Goal: Task Accomplishment & Management: Use online tool/utility

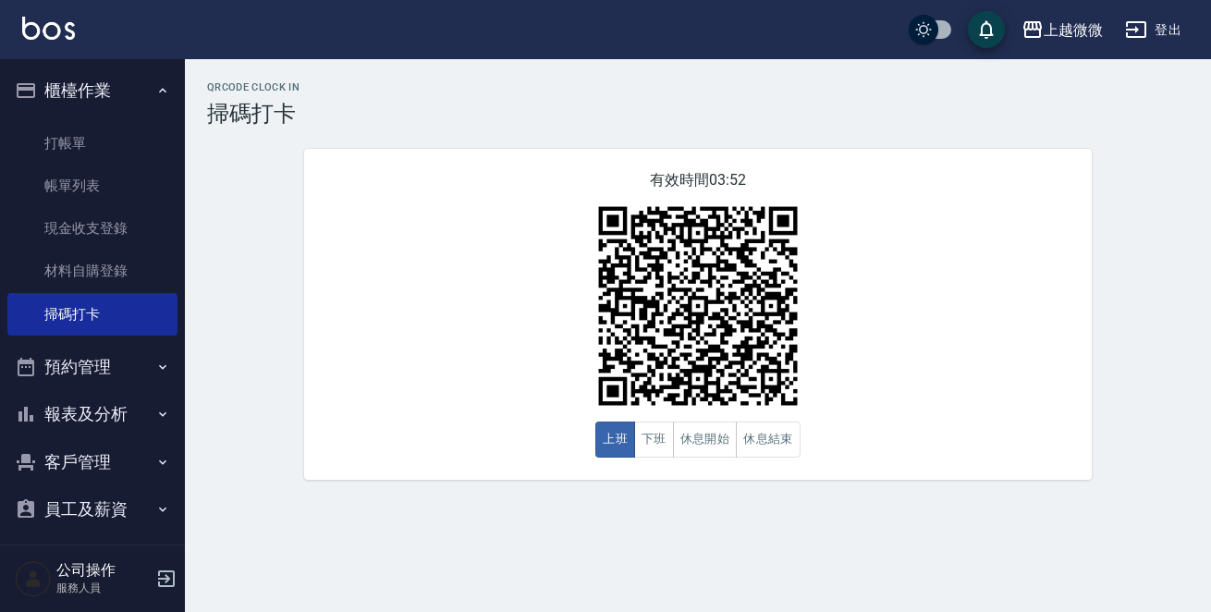
click at [113, 96] on button "櫃檯作業" at bounding box center [92, 91] width 170 height 48
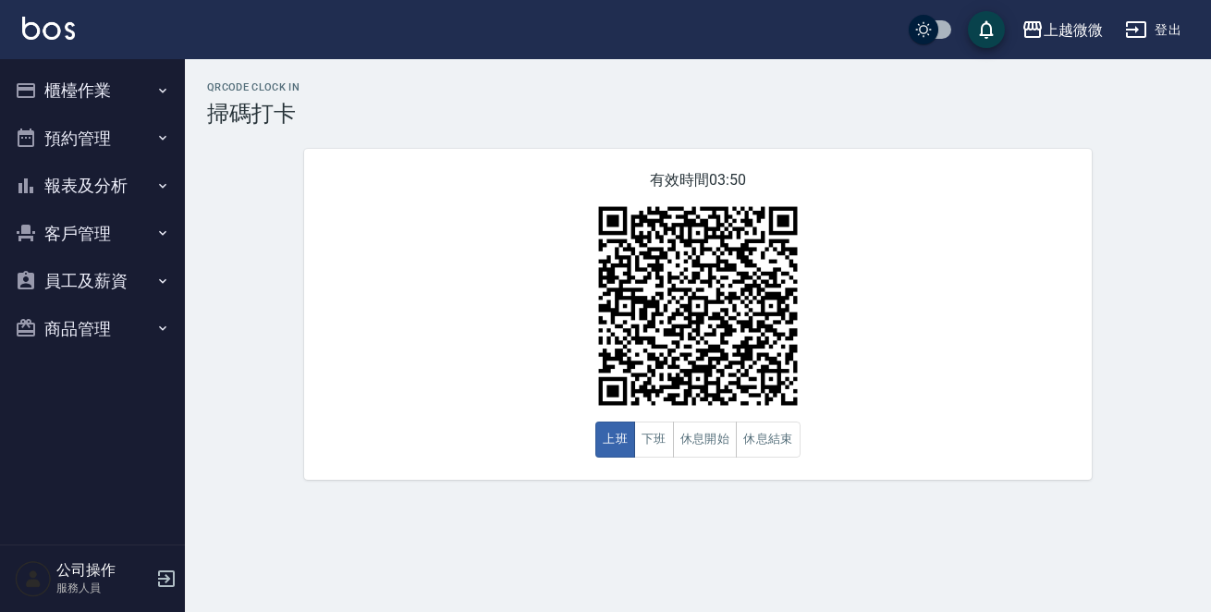
click at [142, 75] on button "櫃檯作業" at bounding box center [92, 91] width 170 height 48
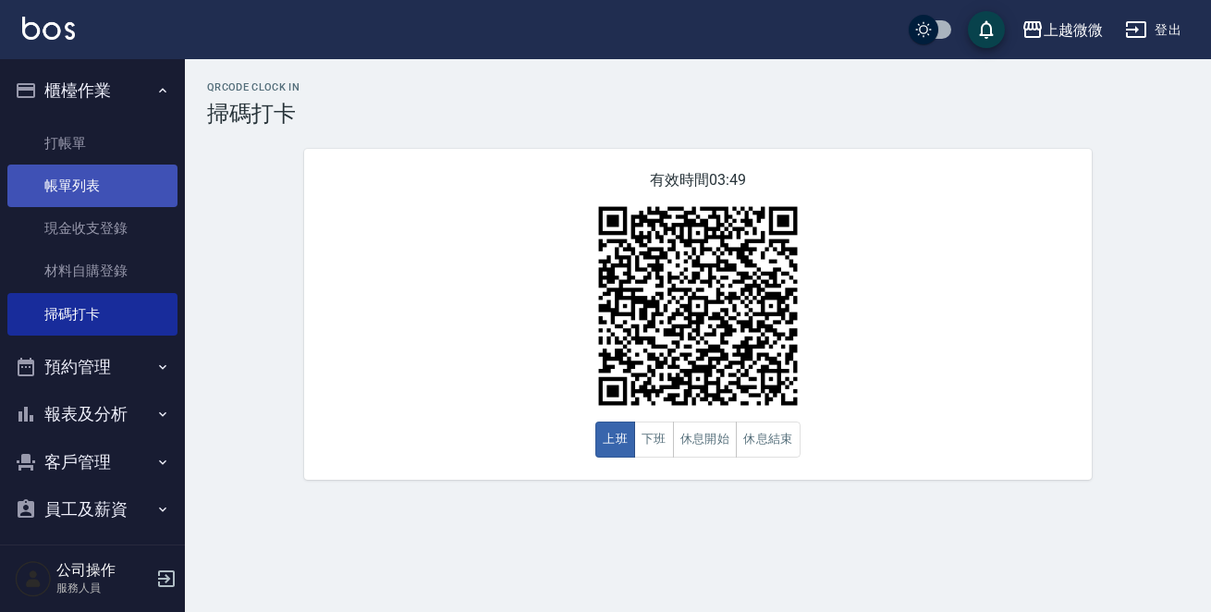
click at [86, 195] on link "帳單列表" at bounding box center [92, 186] width 170 height 43
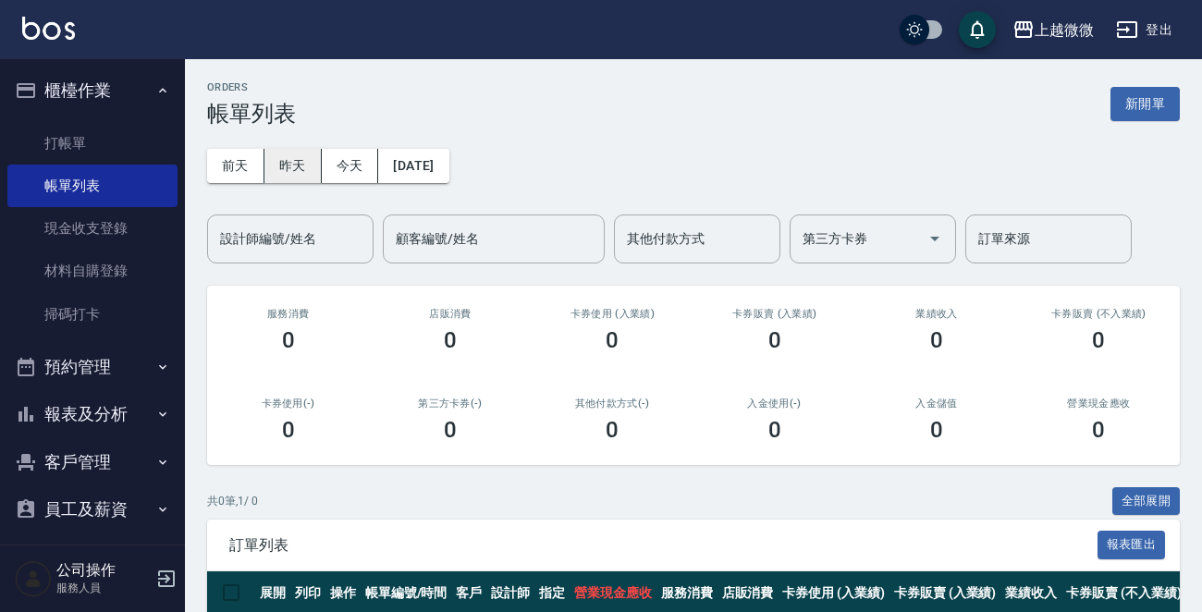
click at [281, 163] on button "昨天" at bounding box center [292, 166] width 57 height 34
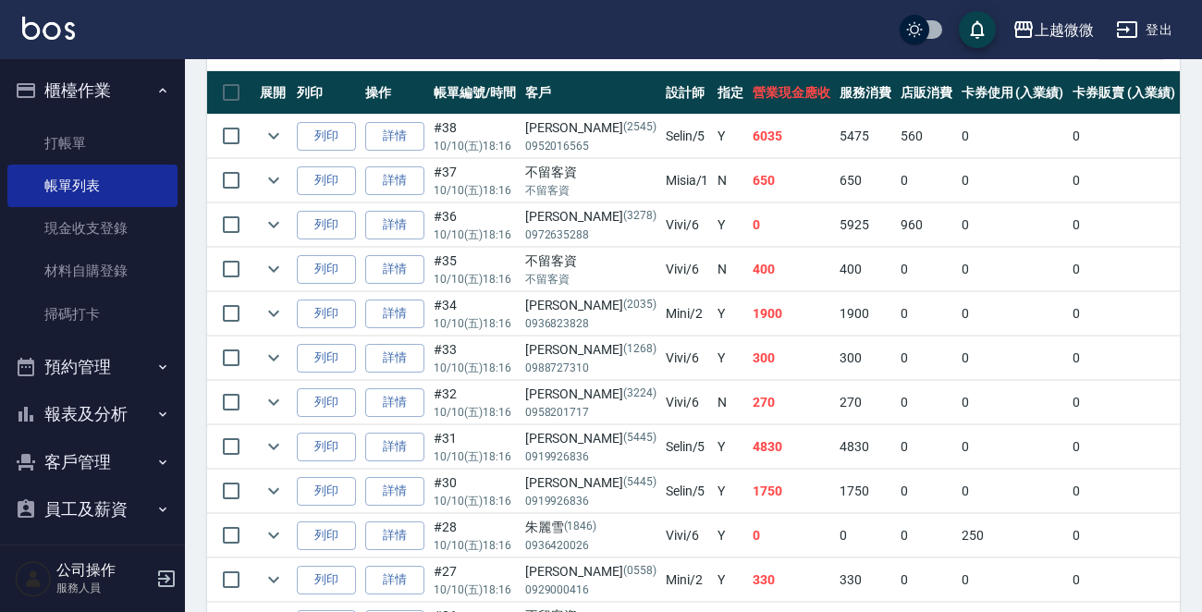
scroll to position [528, 0]
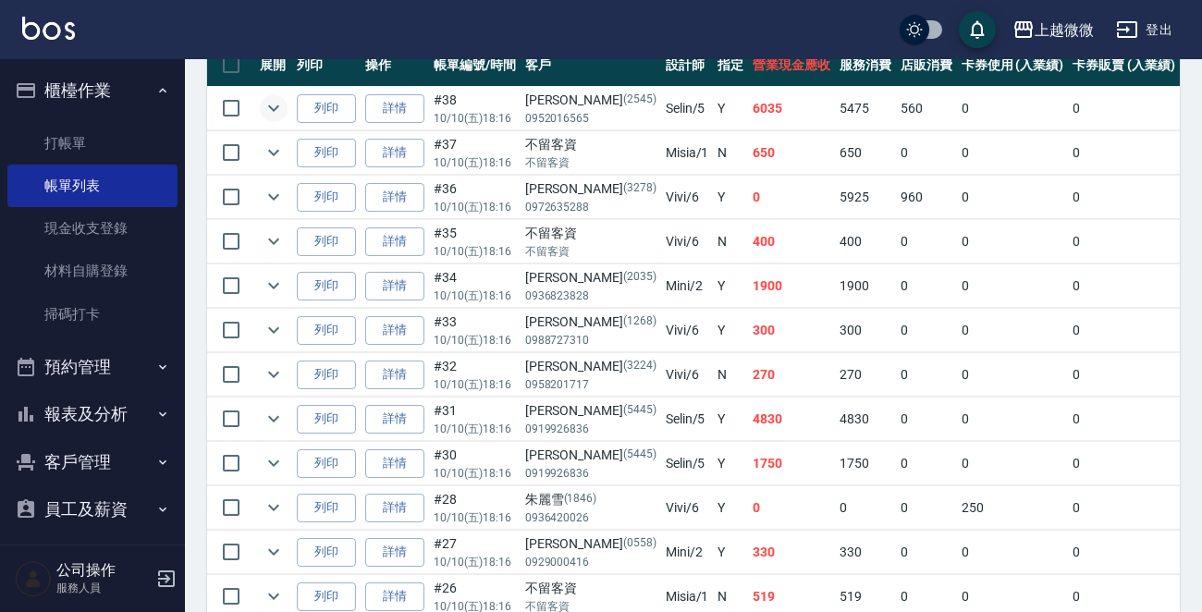
click at [270, 102] on icon "expand row" at bounding box center [273, 108] width 22 height 22
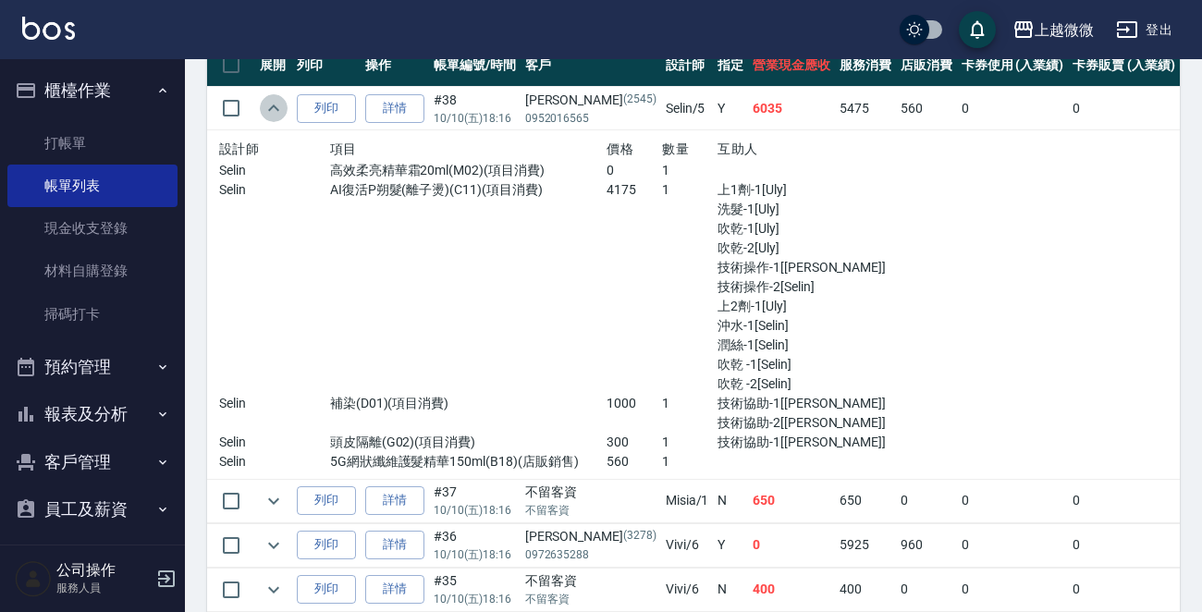
click at [270, 102] on icon "expand row" at bounding box center [273, 108] width 22 height 22
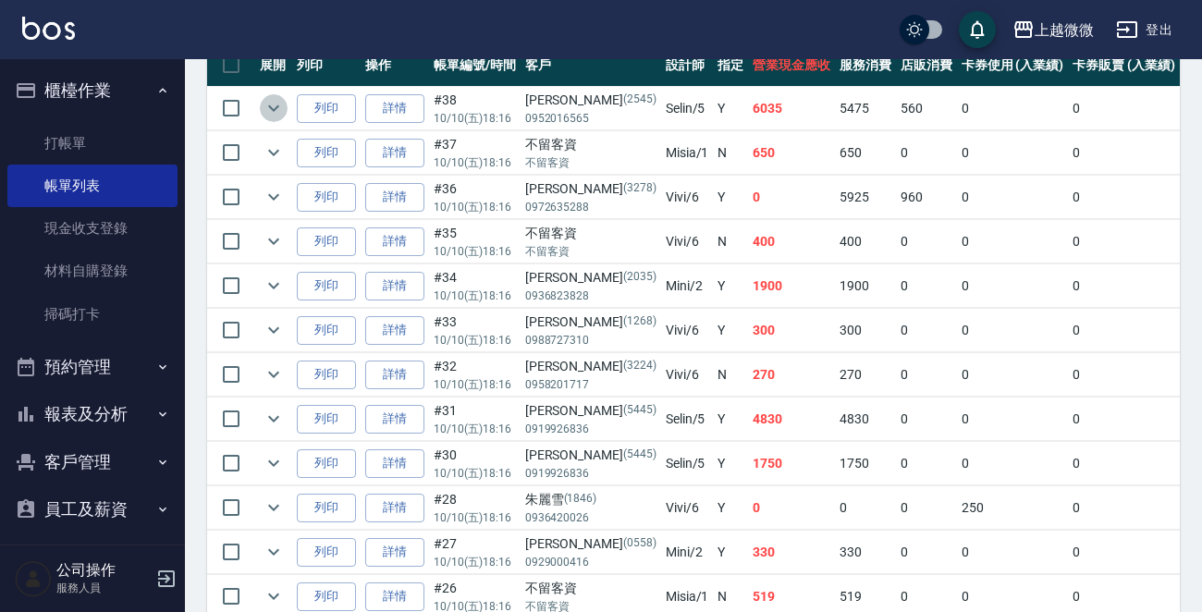
click at [270, 102] on icon "expand row" at bounding box center [273, 108] width 22 height 22
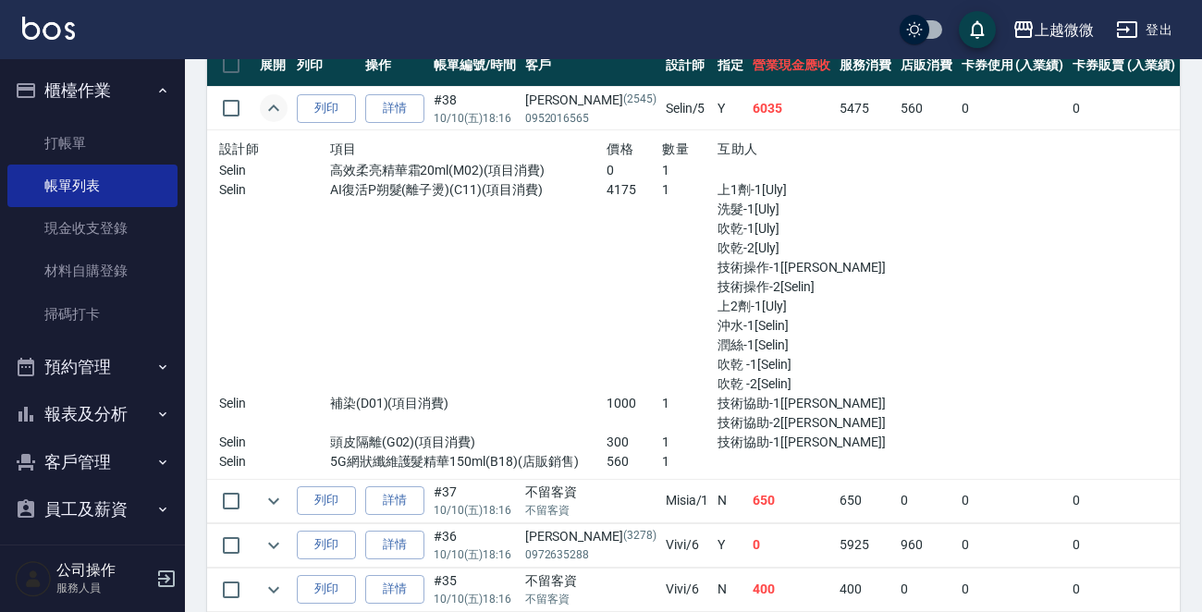
click at [270, 102] on icon "expand row" at bounding box center [273, 108] width 22 height 22
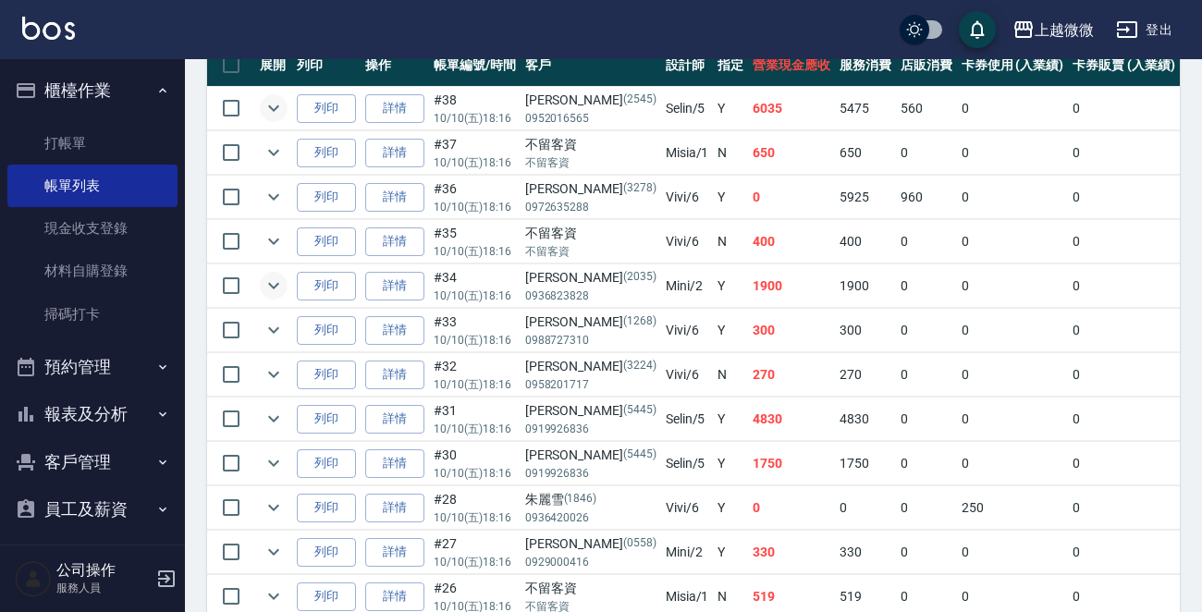
click at [267, 284] on icon "expand row" at bounding box center [273, 285] width 22 height 22
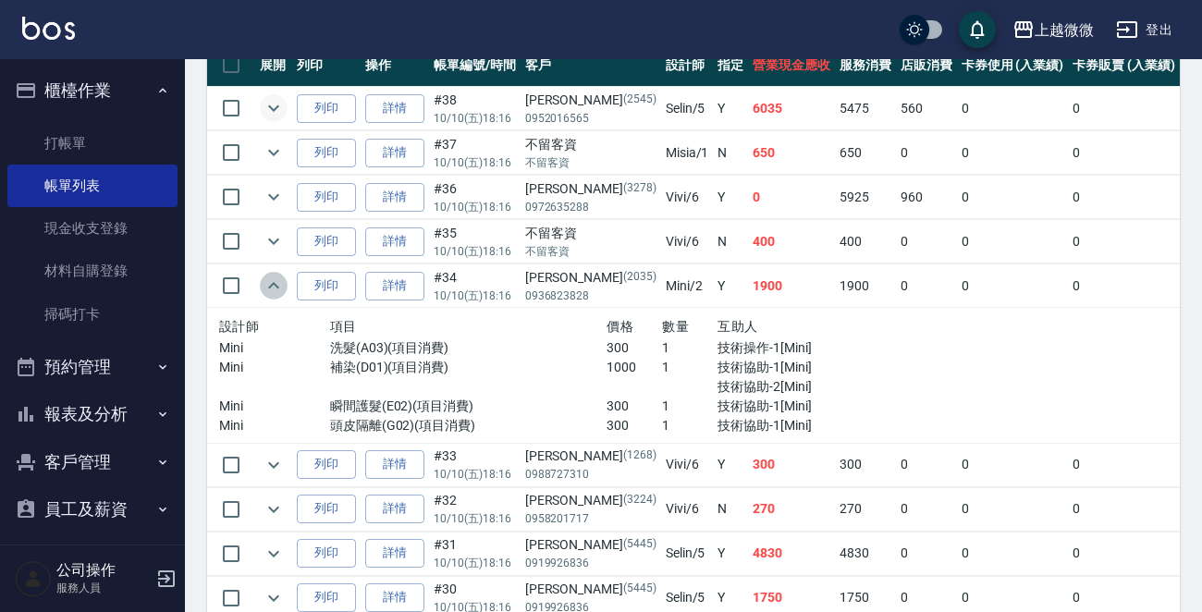
click at [267, 284] on icon "expand row" at bounding box center [273, 285] width 22 height 22
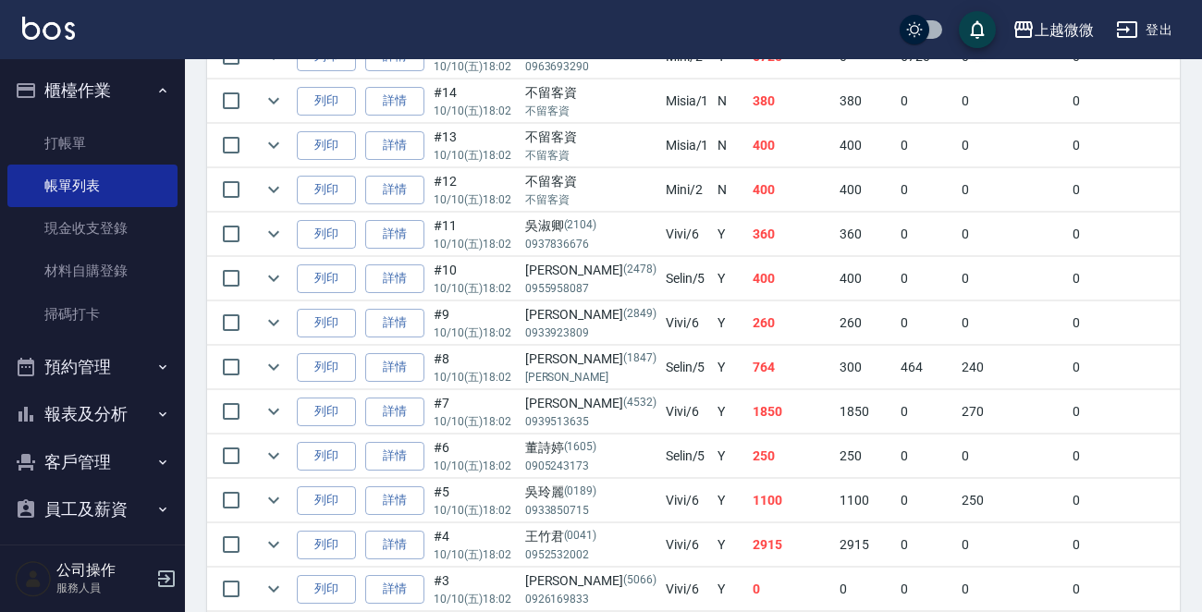
scroll to position [1722, 0]
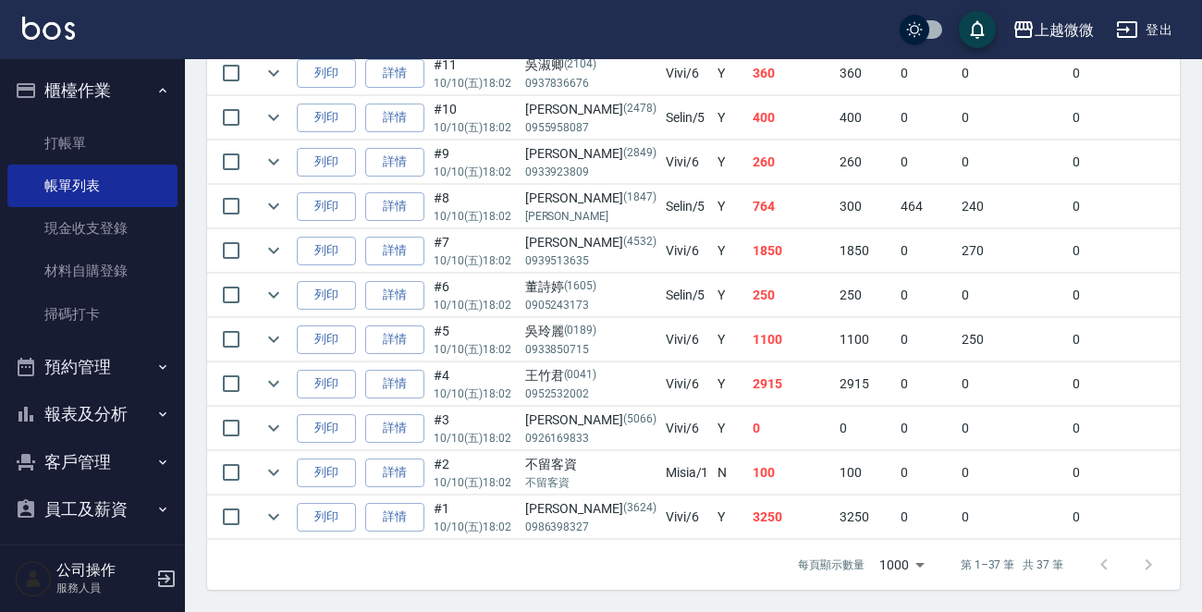
click at [118, 90] on button "櫃檯作業" at bounding box center [92, 91] width 170 height 48
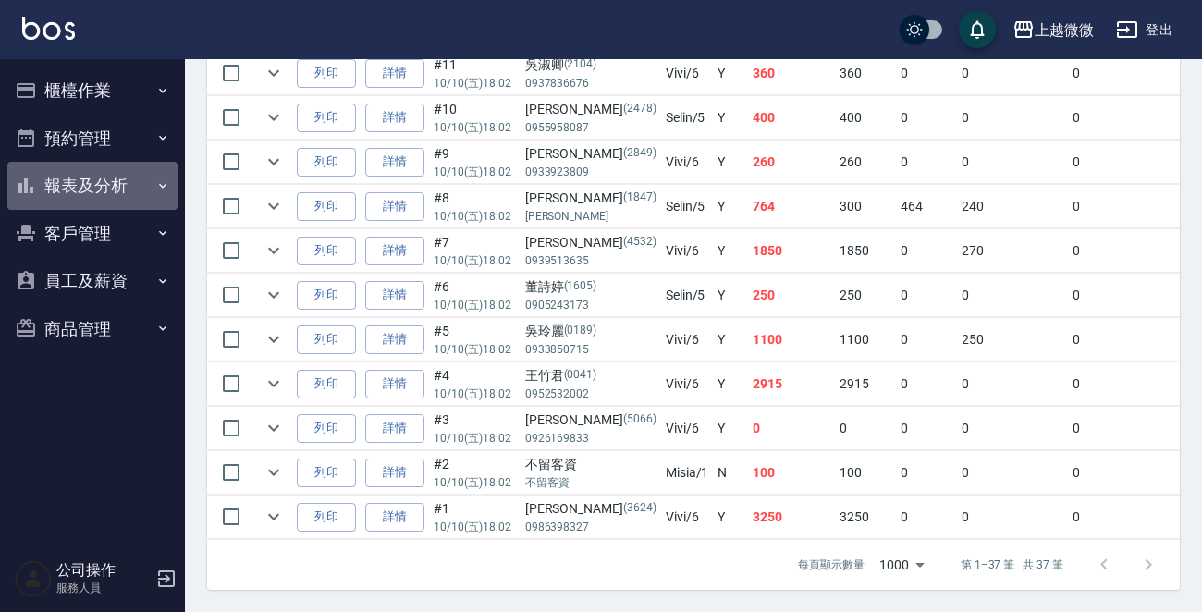
click at [148, 171] on button "報表及分析" at bounding box center [92, 186] width 170 height 48
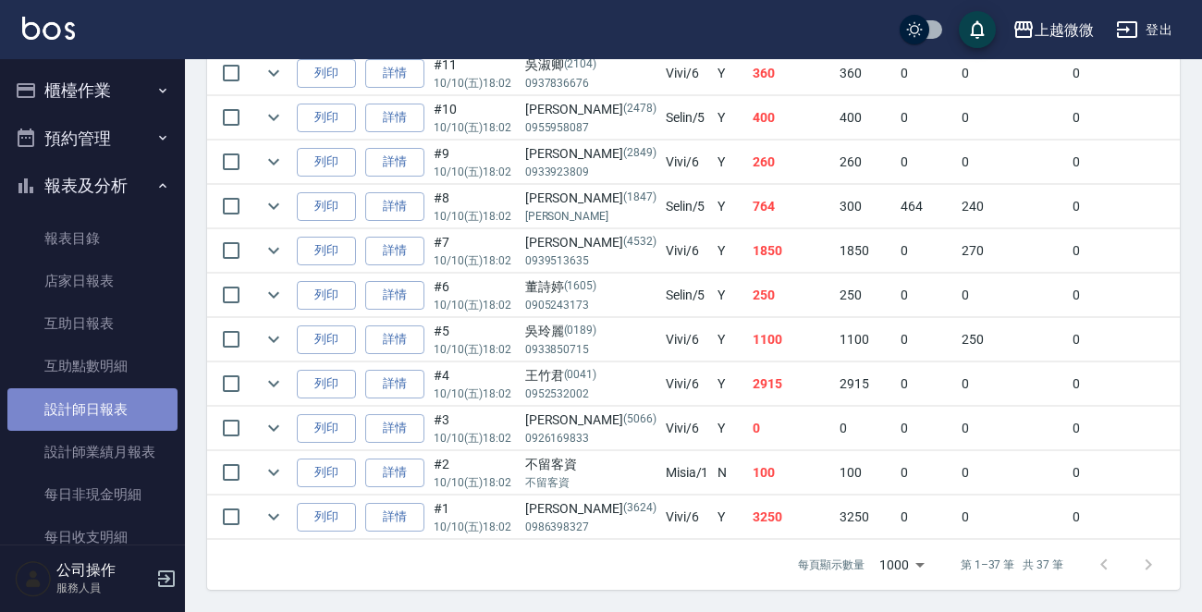
click at [127, 388] on link "設計師日報表" at bounding box center [92, 409] width 170 height 43
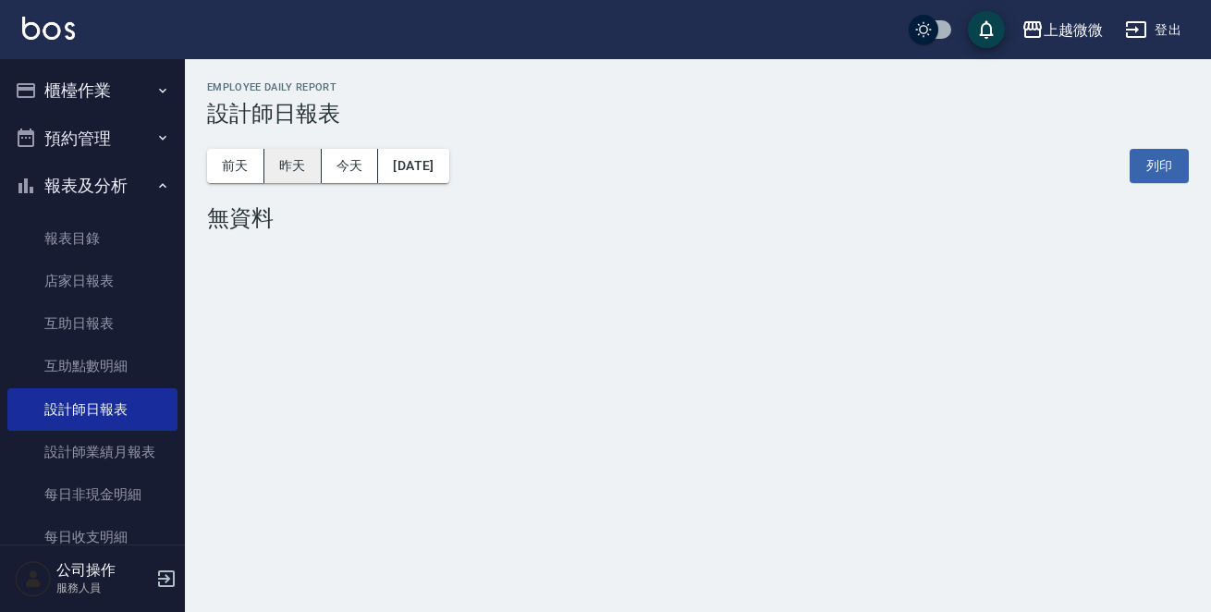
click at [307, 156] on button "昨天" at bounding box center [292, 166] width 57 height 34
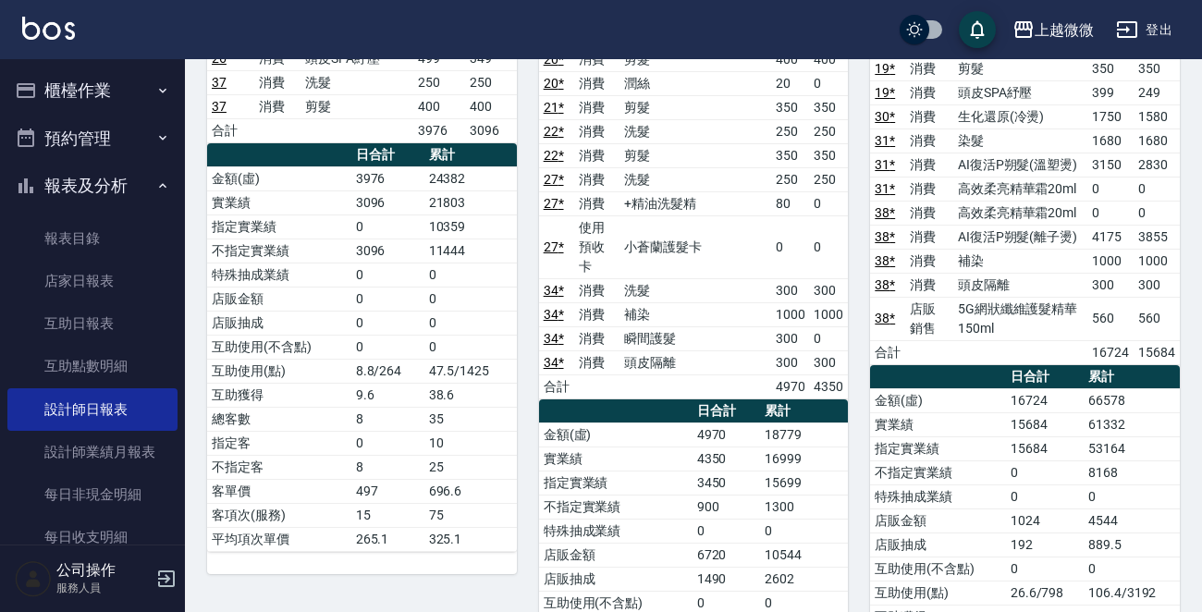
scroll to position [527, 0]
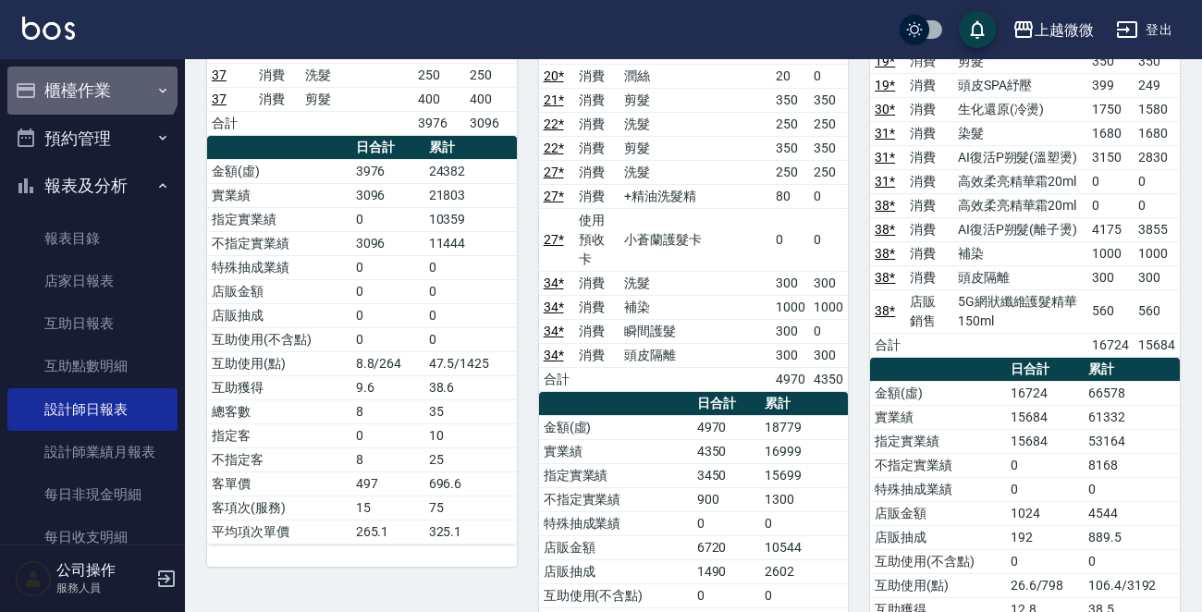
click at [90, 68] on button "櫃檯作業" at bounding box center [92, 91] width 170 height 48
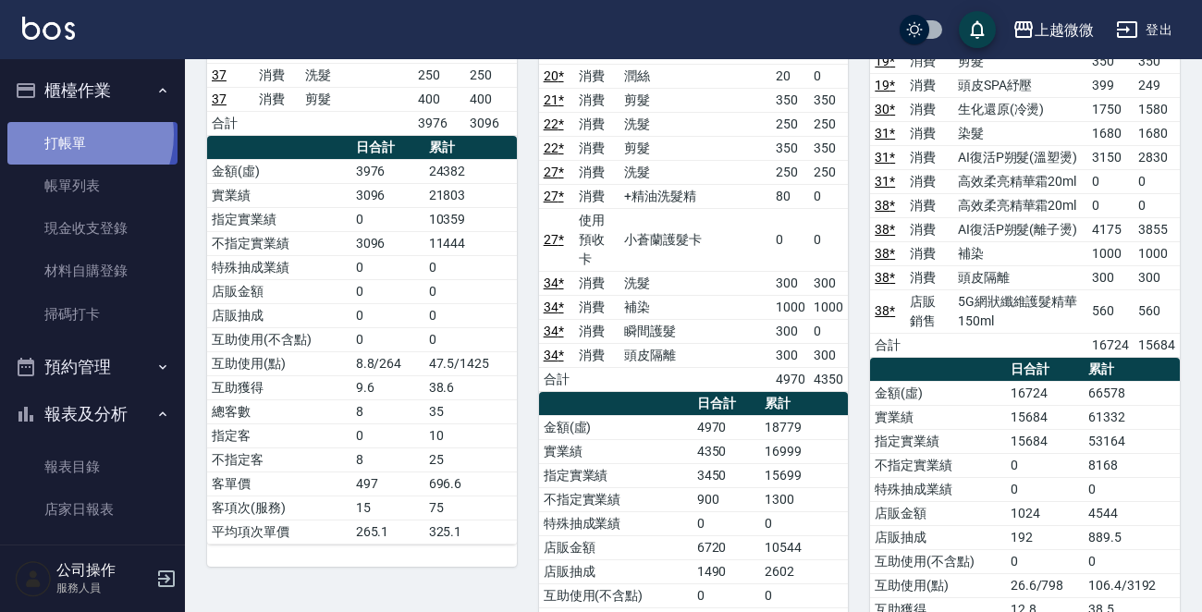
click at [69, 134] on link "打帳單" at bounding box center [92, 143] width 170 height 43
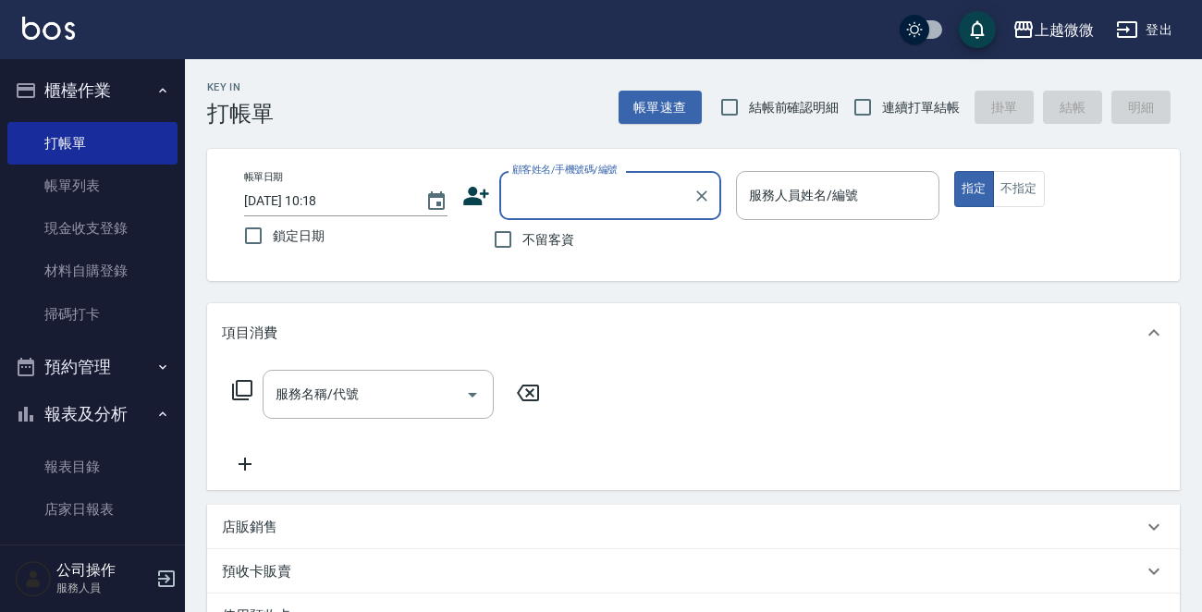
click at [97, 82] on button "櫃檯作業" at bounding box center [92, 91] width 170 height 48
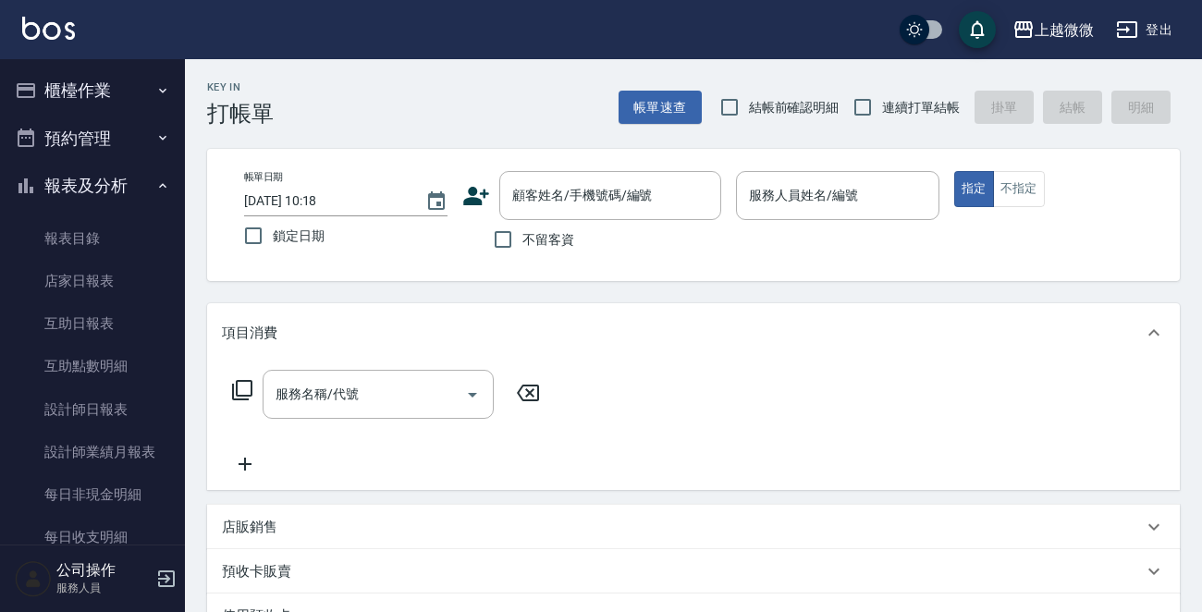
click at [111, 192] on button "報表及分析" at bounding box center [92, 186] width 170 height 48
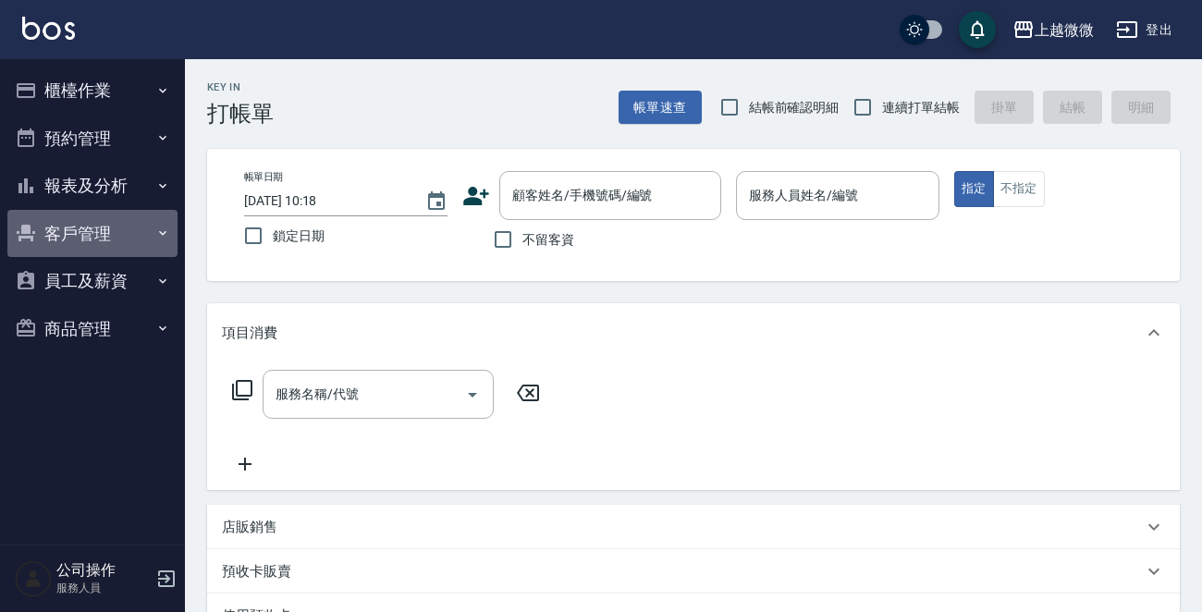
click at [119, 229] on button "客戶管理" at bounding box center [92, 234] width 170 height 48
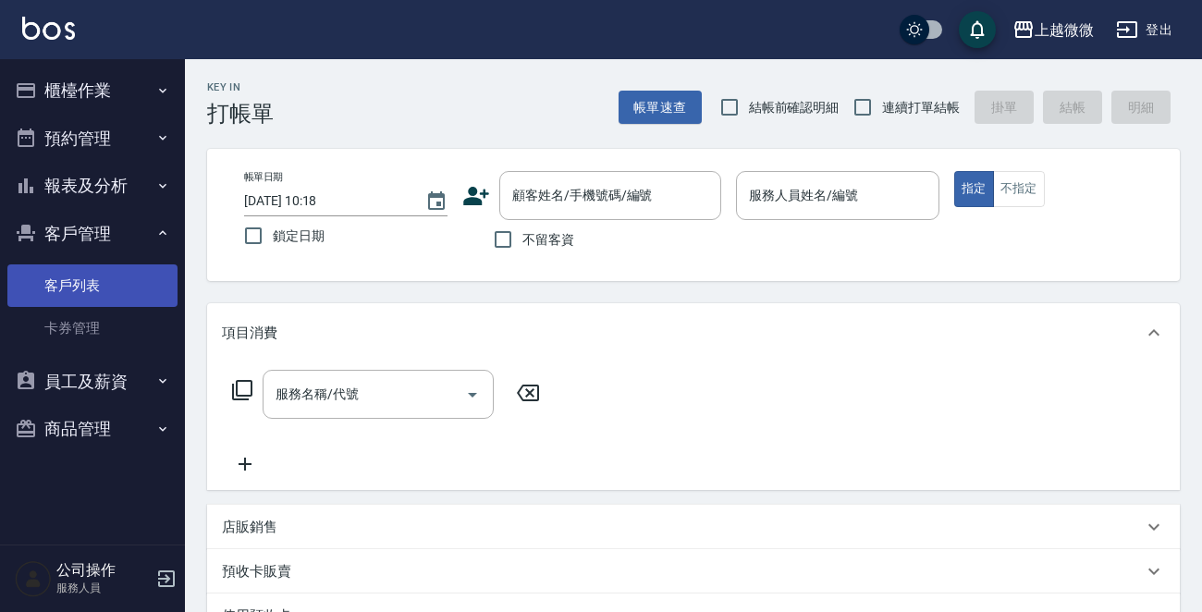
click at [105, 279] on link "客戶列表" at bounding box center [92, 285] width 170 height 43
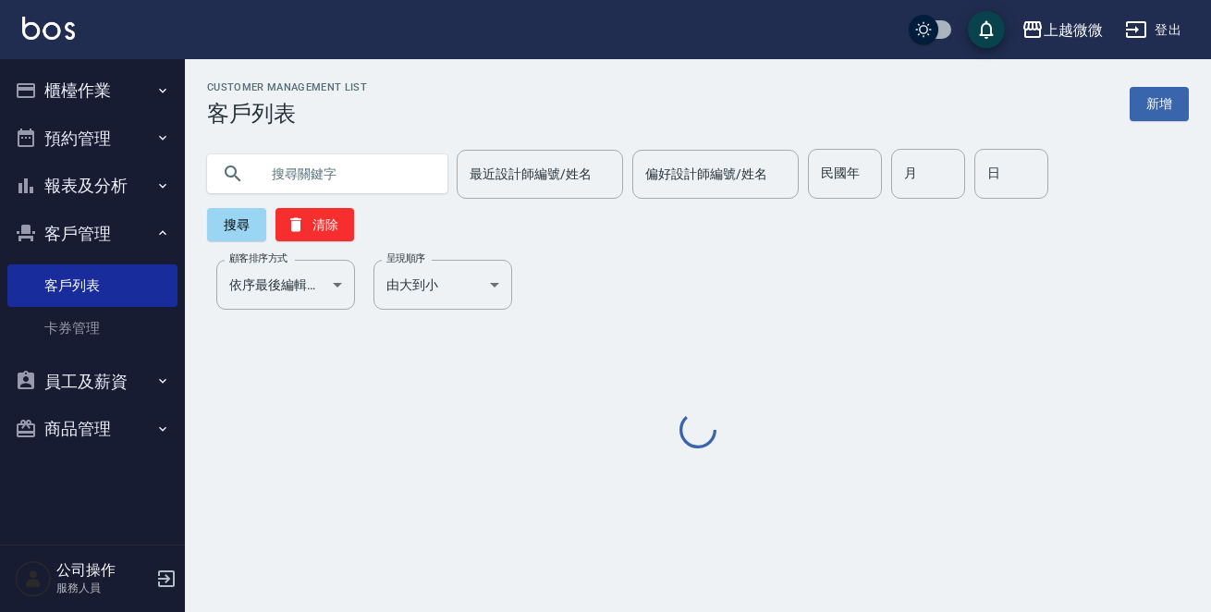
click at [344, 177] on input "text" at bounding box center [346, 174] width 174 height 50
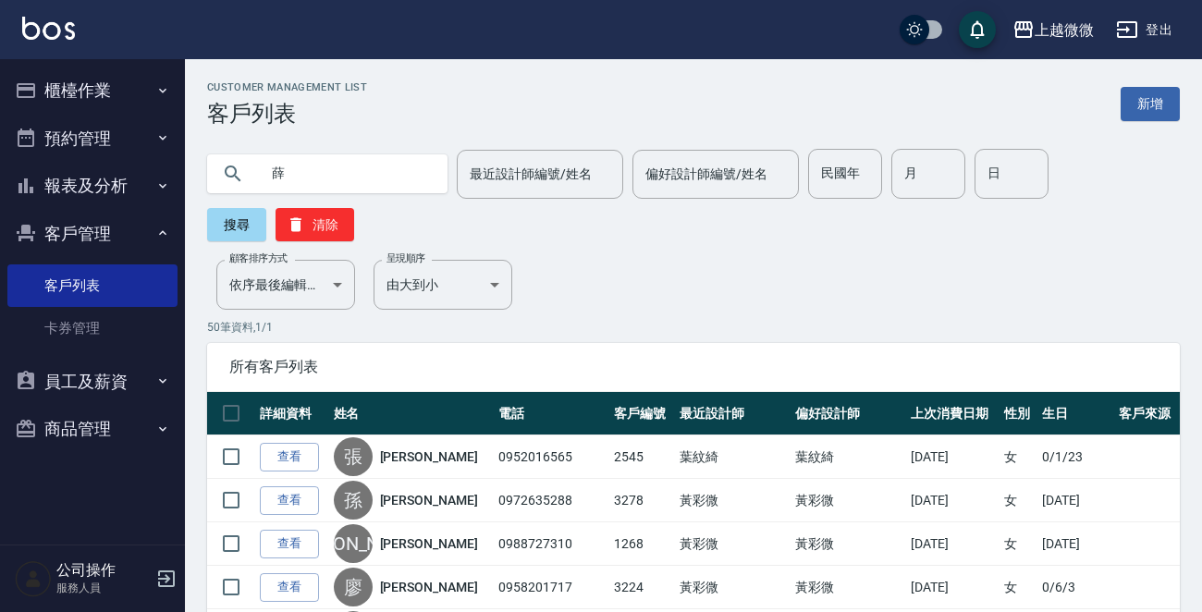
type input "薛"
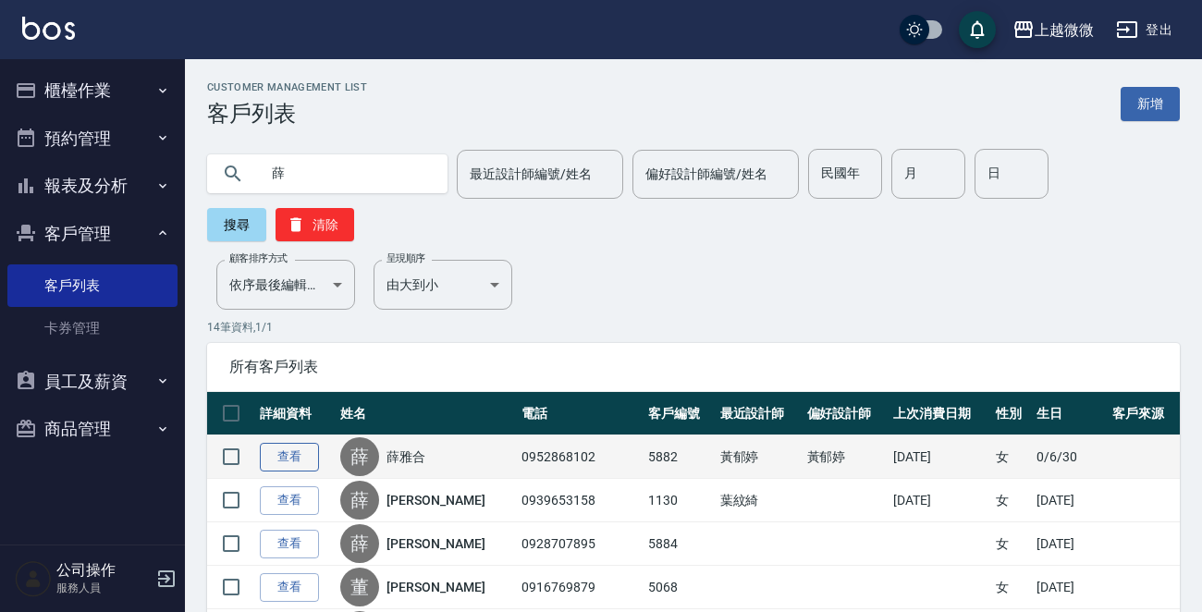
click at [275, 457] on link "查看" at bounding box center [289, 457] width 59 height 29
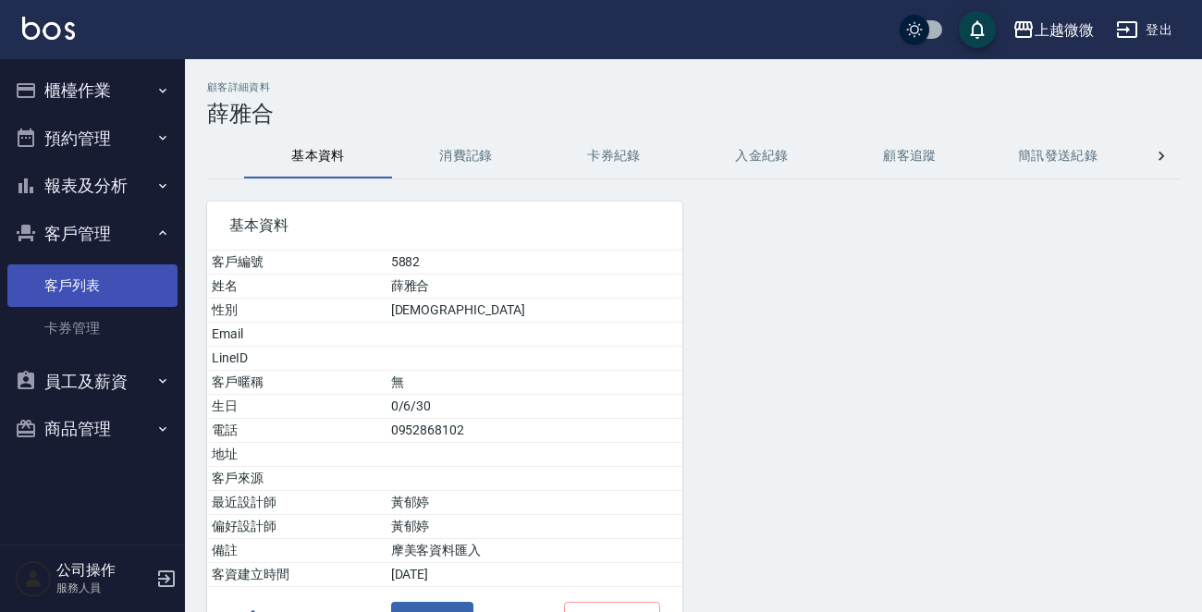
click at [99, 271] on link "客戶列表" at bounding box center [92, 285] width 170 height 43
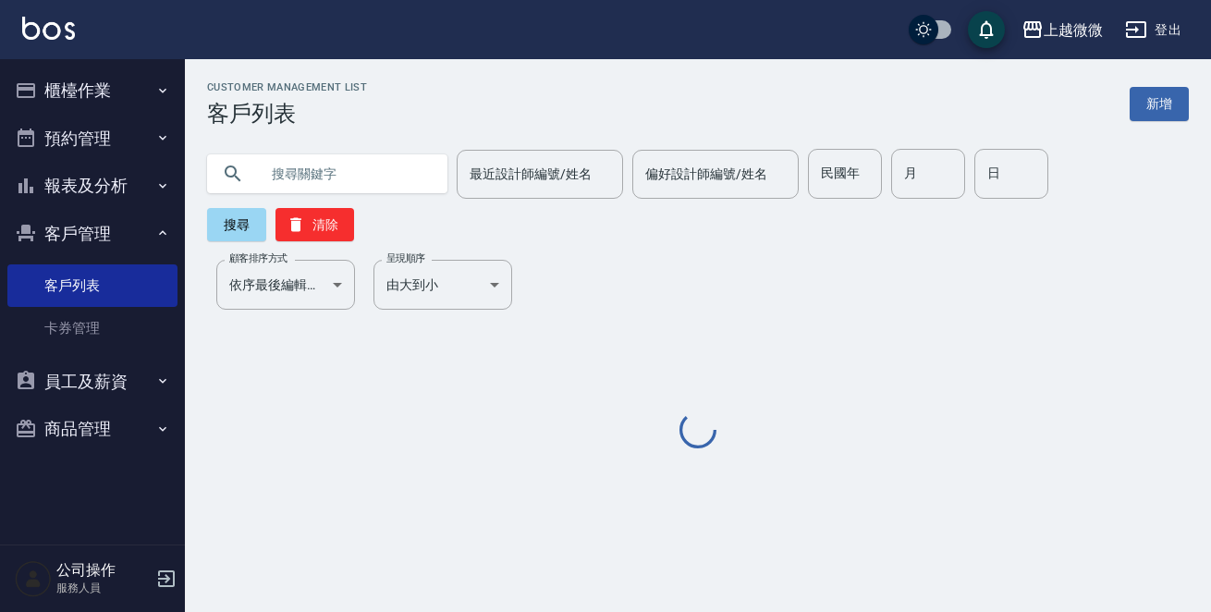
click at [302, 191] on input "text" at bounding box center [346, 174] width 174 height 50
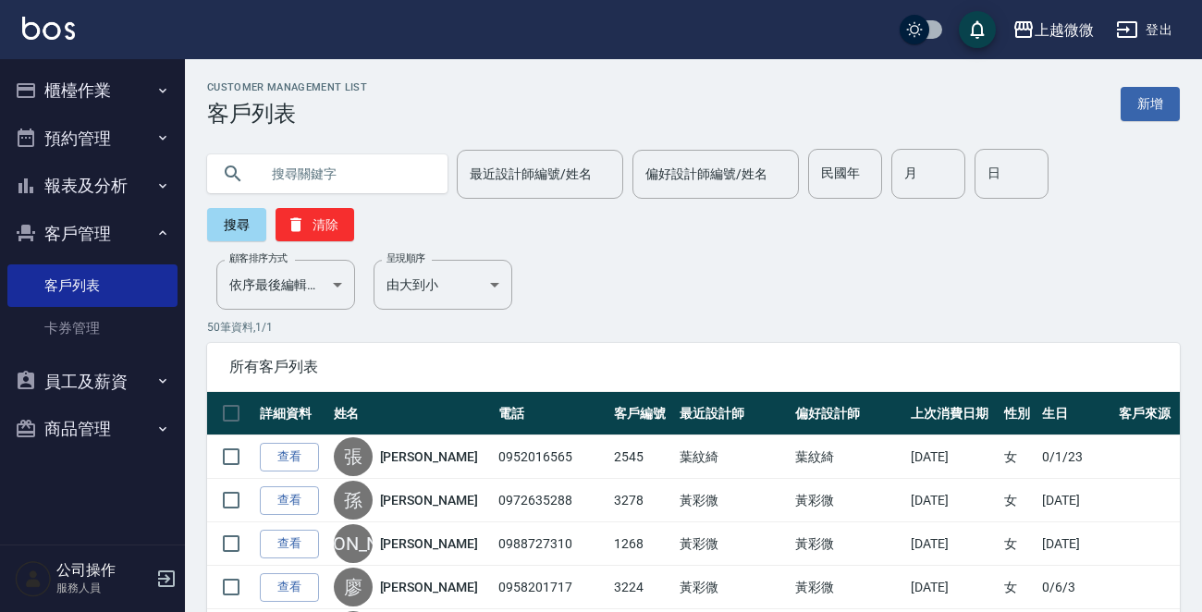
paste input "0906503313"
type input "0906503313"
click at [231, 216] on button "搜尋" at bounding box center [236, 224] width 59 height 33
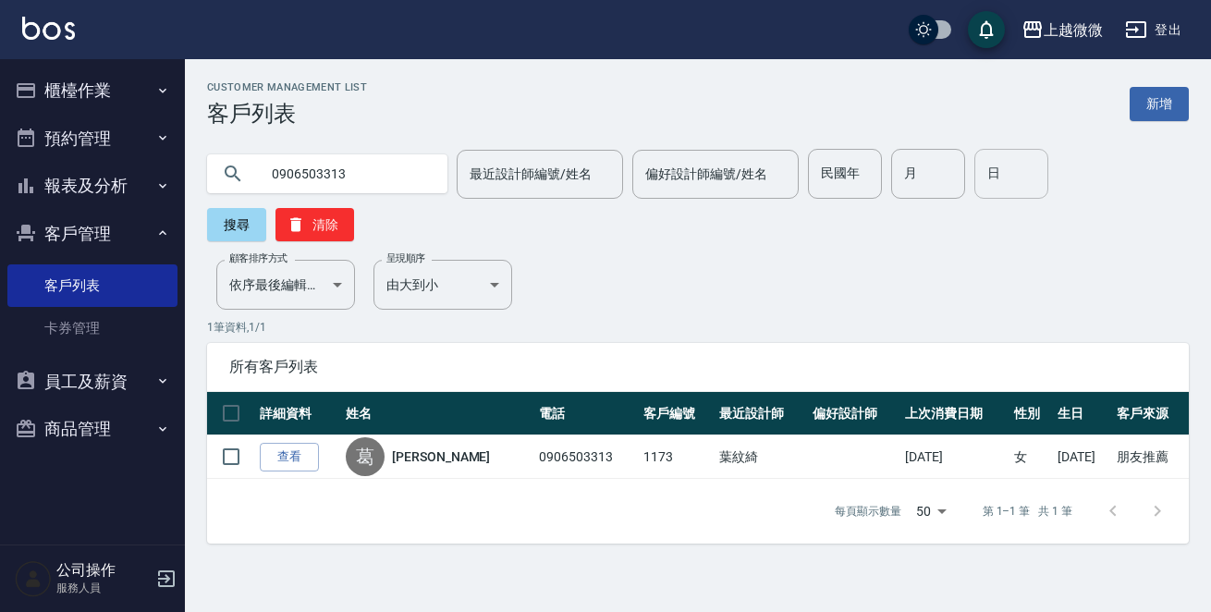
click at [974, 169] on input "日" at bounding box center [1011, 174] width 74 height 50
type input "12"
click at [922, 170] on input "月" at bounding box center [928, 174] width 74 height 50
type input "10"
click at [390, 166] on input "0906503313" at bounding box center [346, 174] width 174 height 50
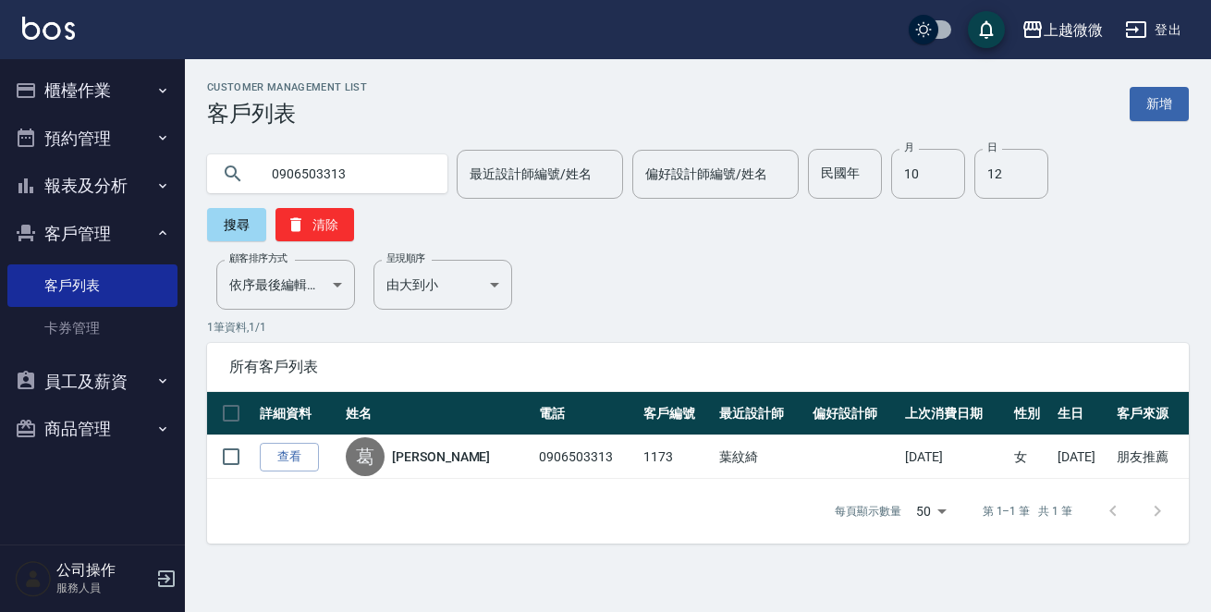
drag, startPoint x: 360, startPoint y: 174, endPoint x: 161, endPoint y: 171, distance: 199.7
click at [161, 171] on div "上越微微 登出 櫃檯作業 打帳單 帳單列表 現金收支登錄 材料自購登錄 掃碼打卡 預約管理 預約管理 單日預約紀錄 單週預約紀錄 報表及分析 報表目錄 店家日…" at bounding box center [605, 306] width 1211 height 612
click at [354, 208] on button "清除" at bounding box center [314, 224] width 79 height 33
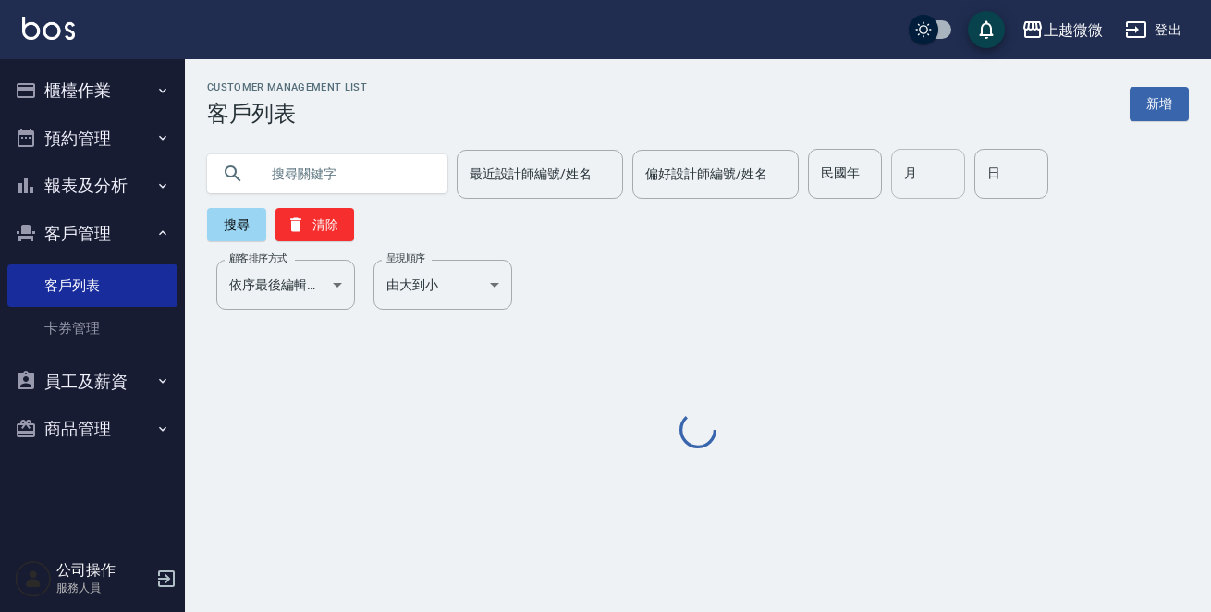
drag, startPoint x: 923, startPoint y: 177, endPoint x: 944, endPoint y: 196, distance: 27.5
click at [923, 177] on input "月" at bounding box center [928, 174] width 74 height 50
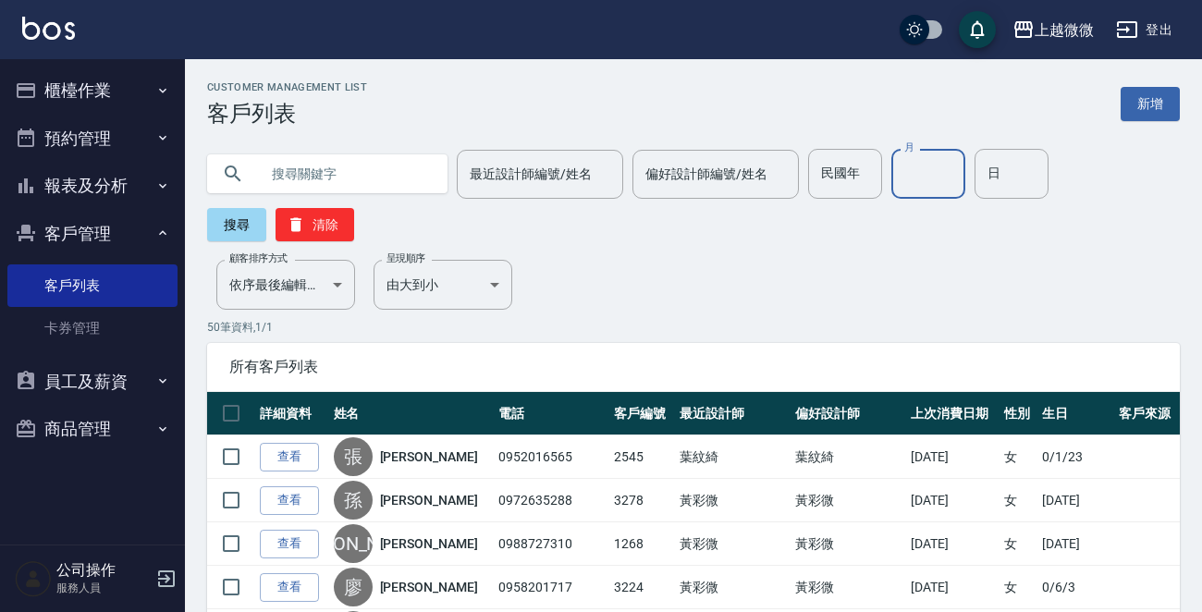
type input "10"
click at [992, 168] on input "日" at bounding box center [1011, 174] width 74 height 50
type input "12"
click at [243, 223] on button "搜尋" at bounding box center [236, 224] width 59 height 33
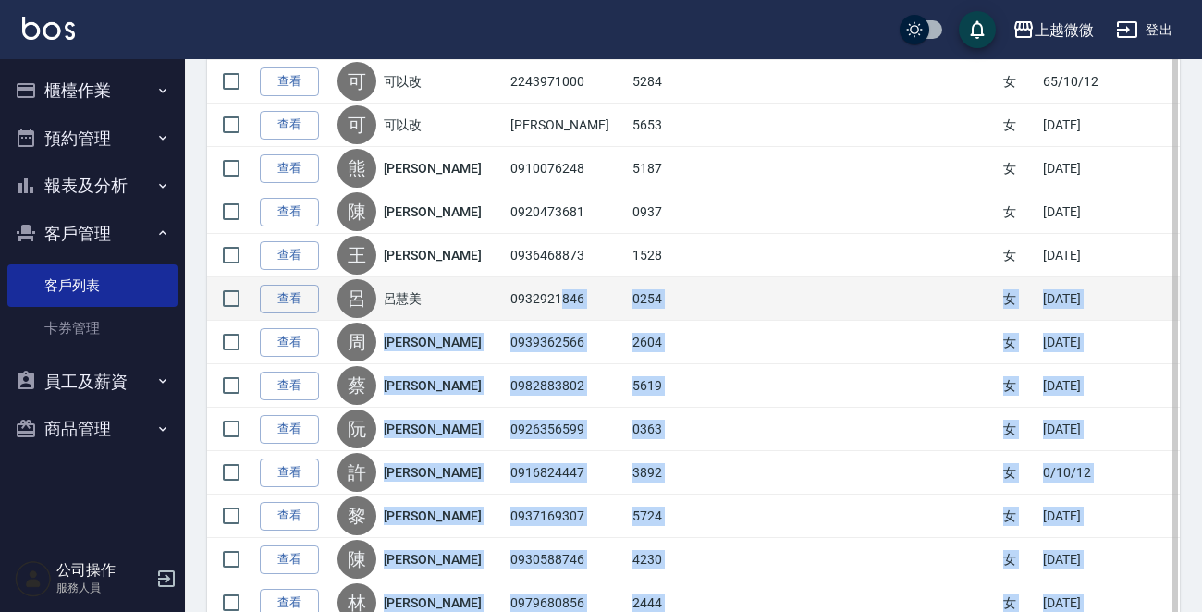
scroll to position [326, 0]
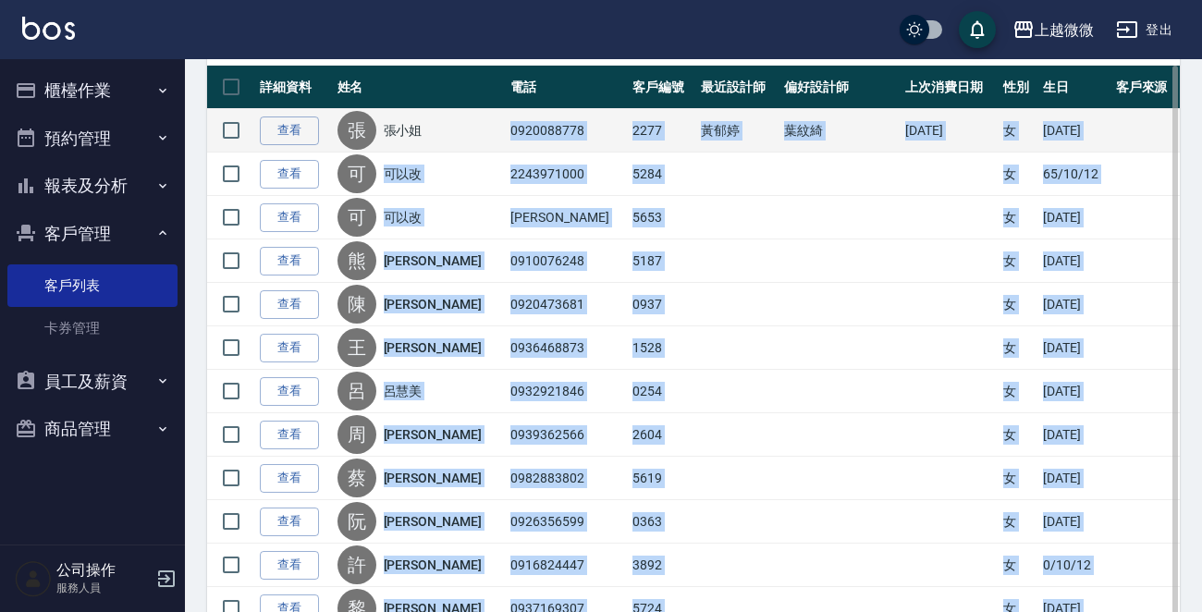
drag, startPoint x: 548, startPoint y: 499, endPoint x: 479, endPoint y: 136, distance: 369.8
click at [479, 136] on tbody "查看 [PERSON_NAME]小姐 0920088778 2277 [PERSON_NAME]紋綺 [DATE] 女 [DATE] 查看 可 可以改 224…" at bounding box center [693, 456] width 972 height 695
copy tbody "0920088778 2277 [PERSON_NAME]紋綺 [DATE] 女 [DATE] 查看 可 可以改 2243971000 5284 女 [DAT…"
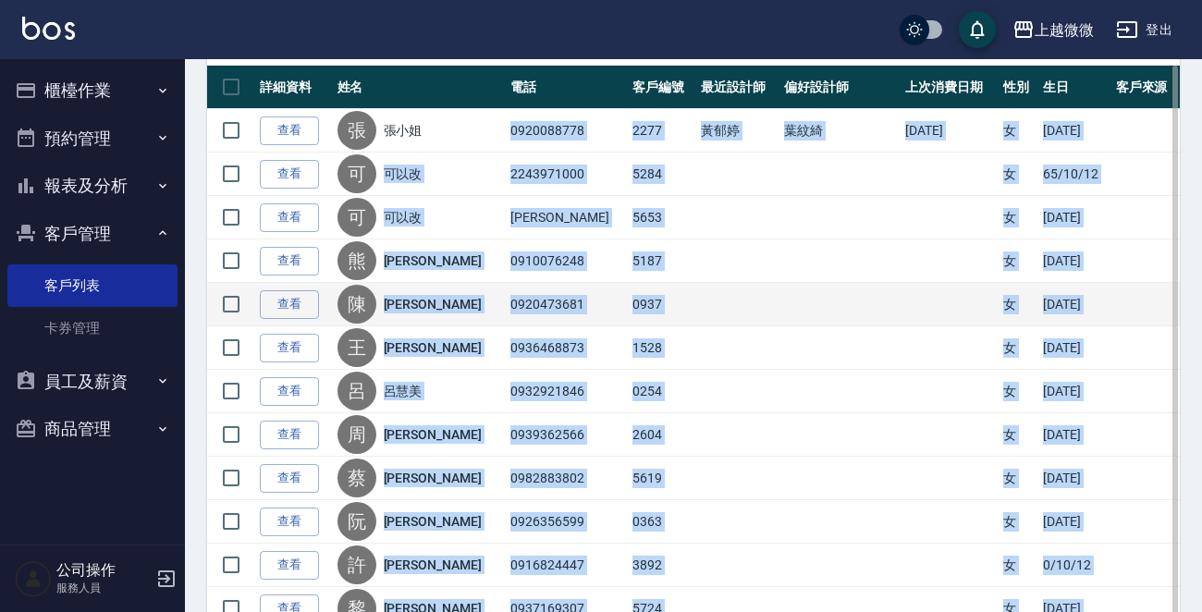
click at [628, 314] on td "0937" at bounding box center [662, 304] width 68 height 43
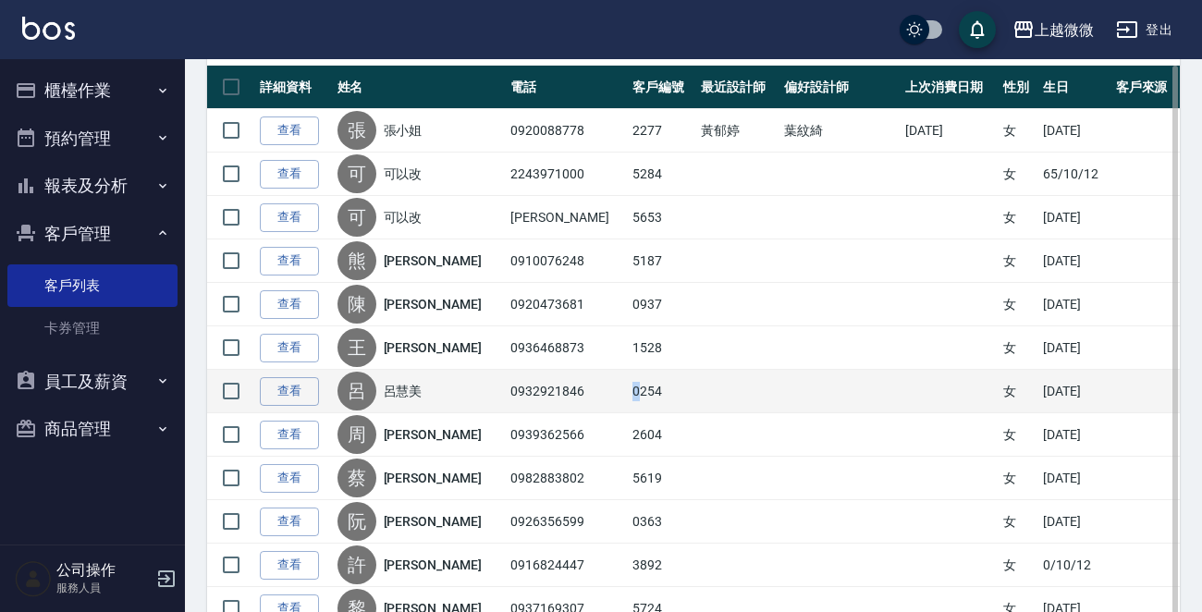
click at [628, 388] on td "0254" at bounding box center [662, 391] width 68 height 43
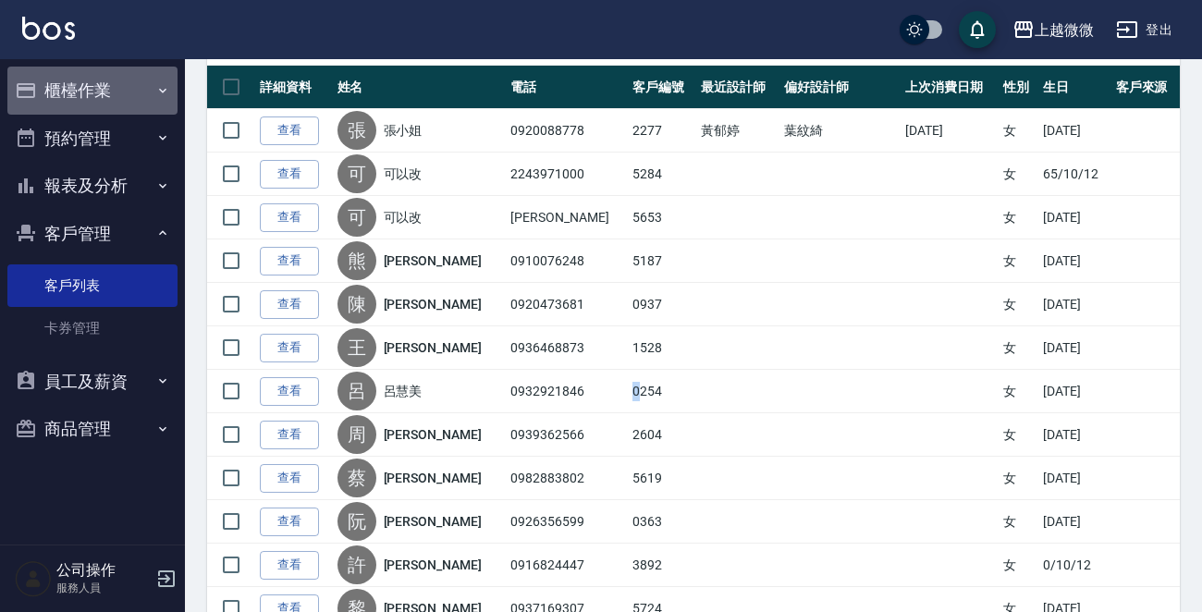
click at [79, 97] on button "櫃檯作業" at bounding box center [92, 91] width 170 height 48
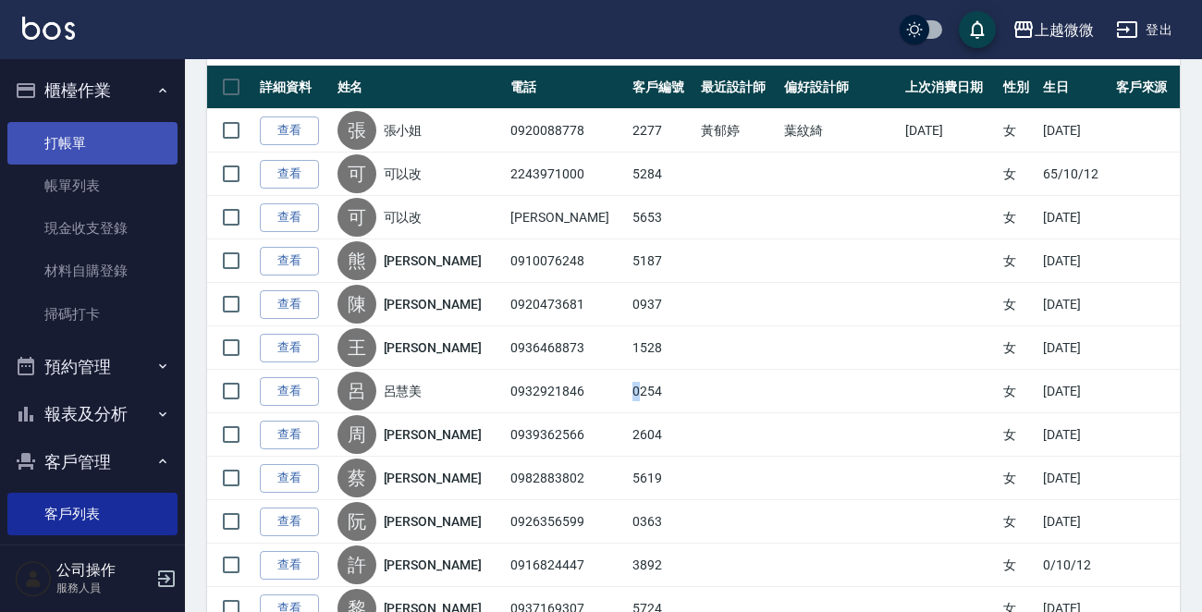
click at [80, 153] on link "打帳單" at bounding box center [92, 143] width 170 height 43
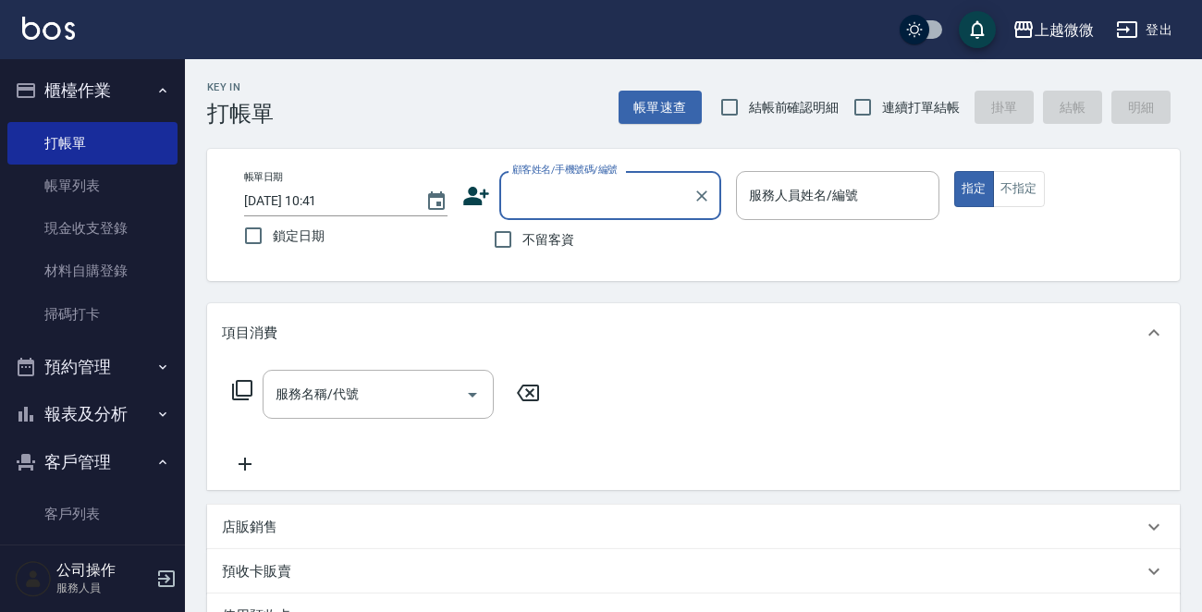
click at [580, 190] on input "顧客姓名/手機號碼/編號" at bounding box center [595, 195] width 177 height 32
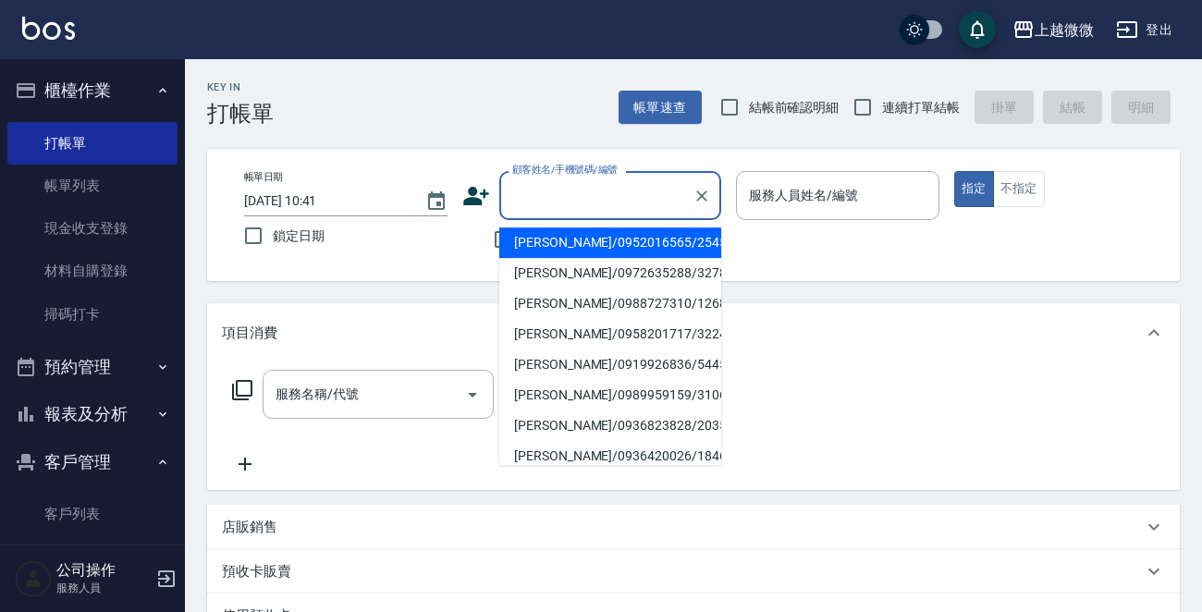
type input "5"
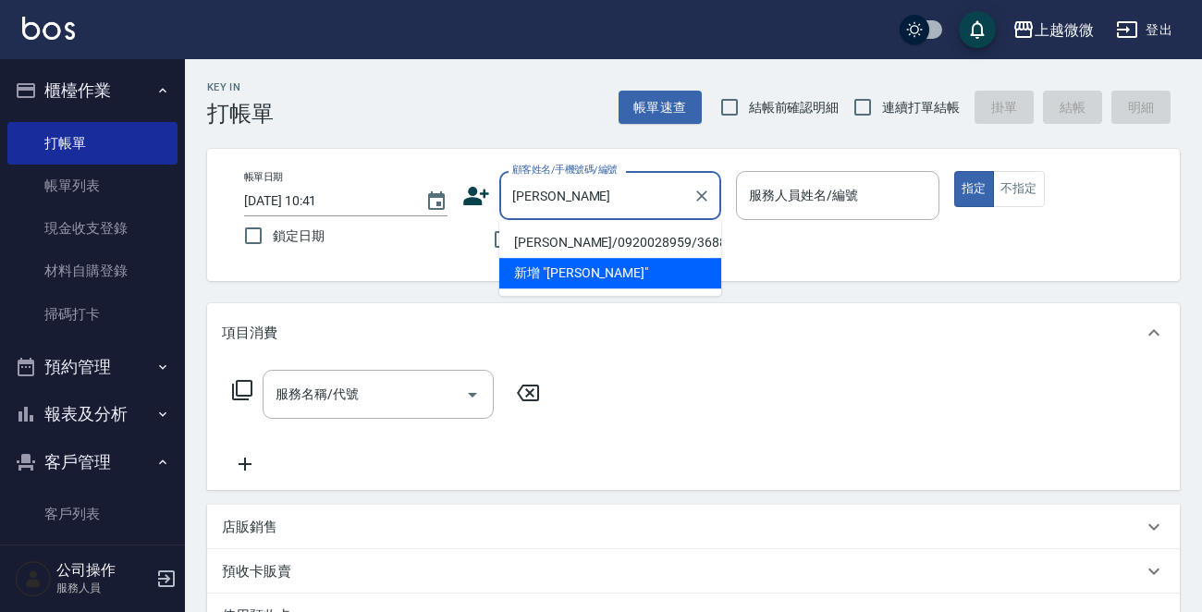
click at [573, 234] on li "[PERSON_NAME]/0920028959/3688" at bounding box center [610, 242] width 222 height 30
type input "[PERSON_NAME]/0920028959/3688"
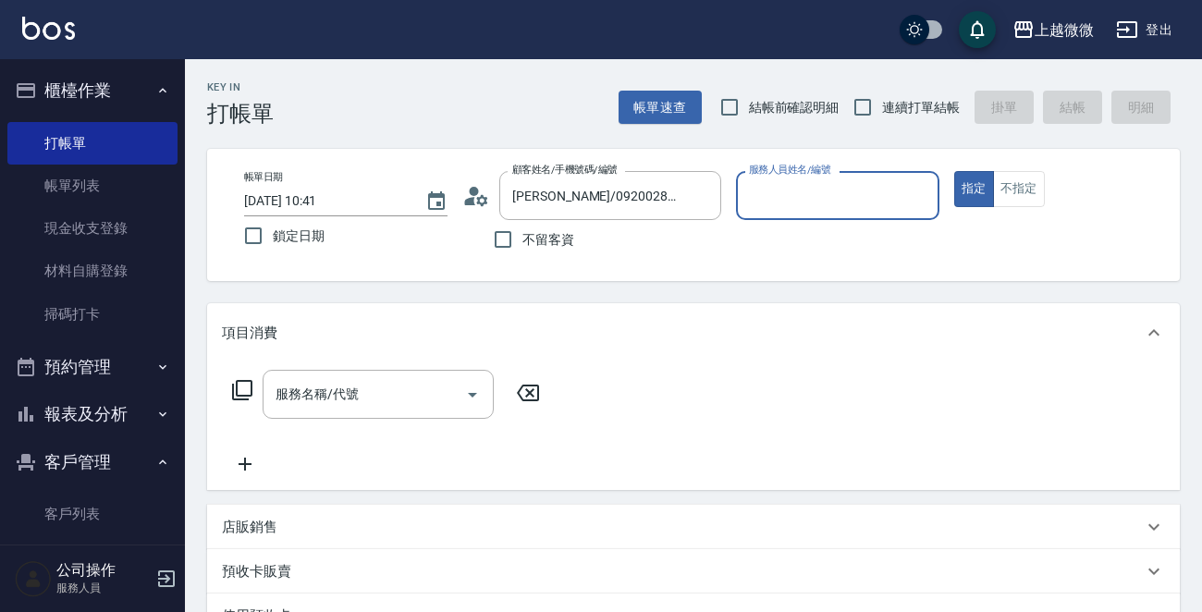
type input "Mini-2"
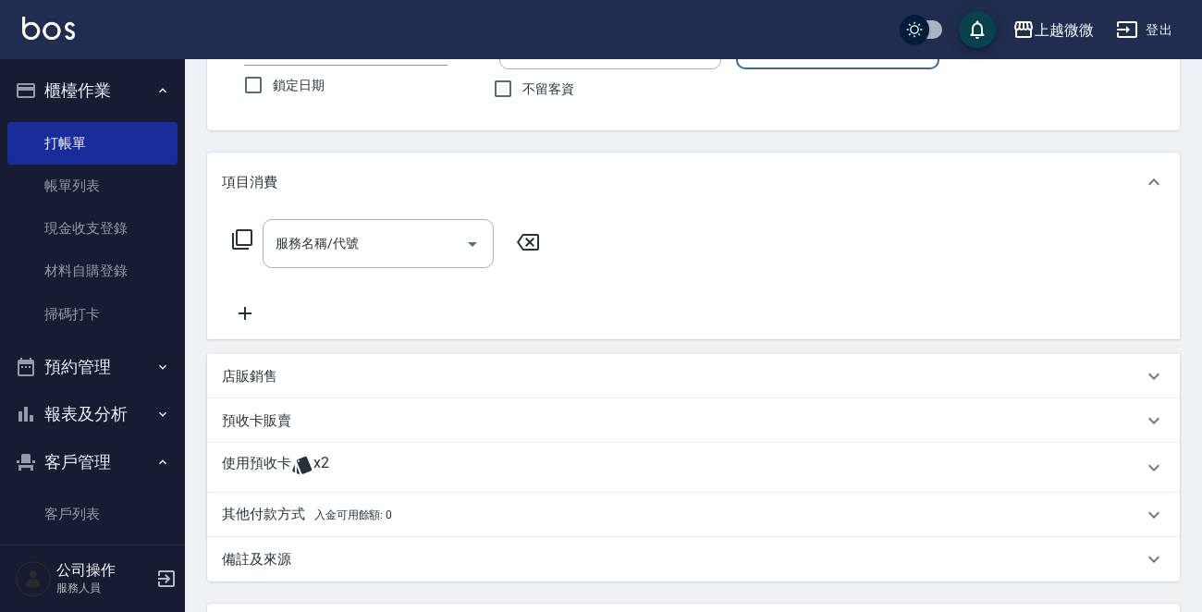
scroll to position [324, 0]
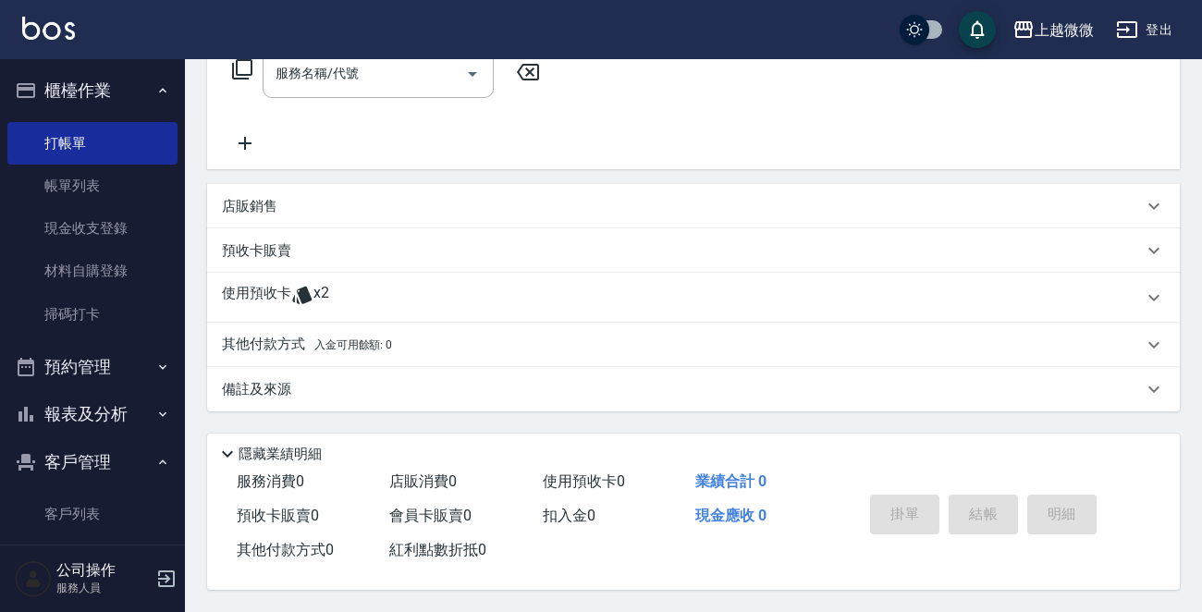
drag, startPoint x: 245, startPoint y: 288, endPoint x: 272, endPoint y: 333, distance: 51.8
click at [243, 287] on p "使用預收卡" at bounding box center [256, 298] width 69 height 28
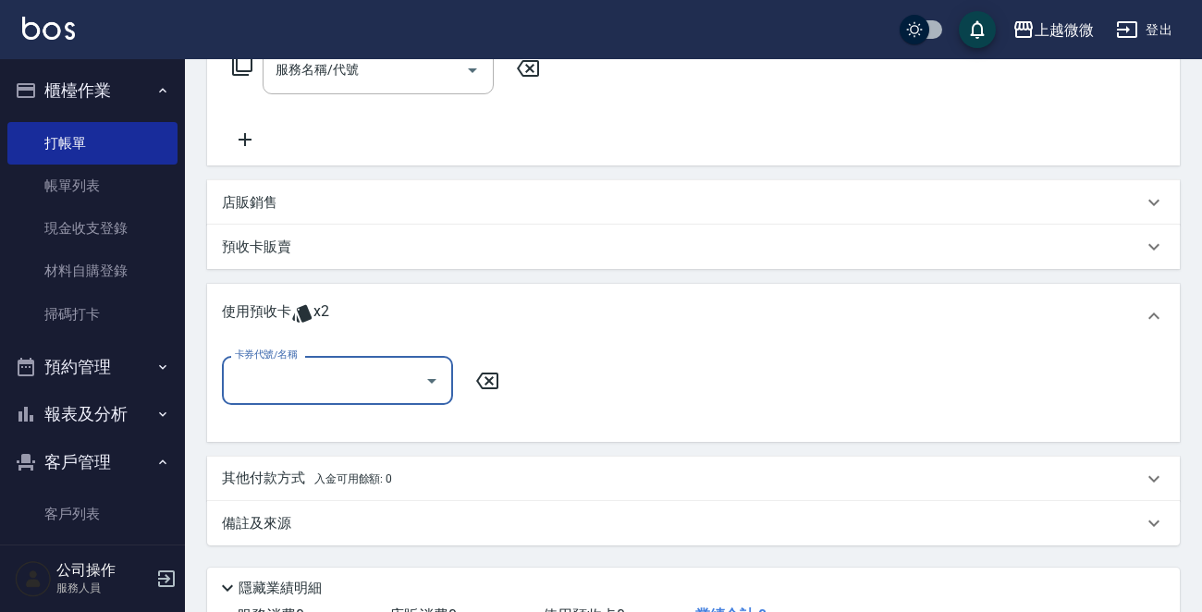
scroll to position [0, 0]
click at [290, 394] on input "卡券代號/名稱" at bounding box center [323, 380] width 187 height 32
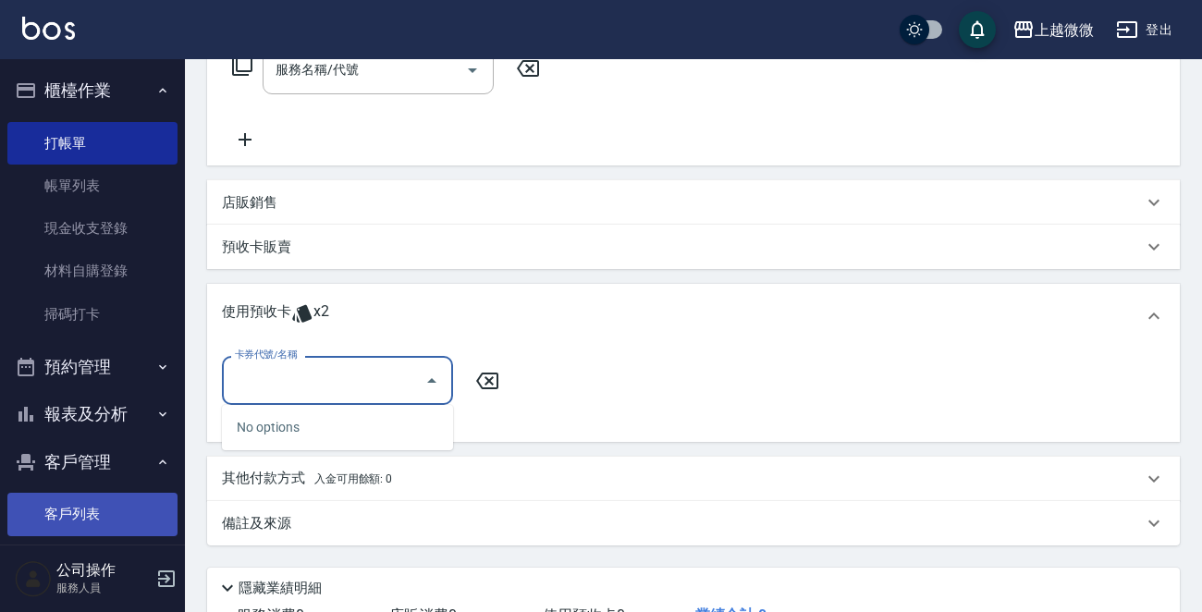
type input "0000000000000000000000000000000000000000000000000000000000000000000000000000000…"
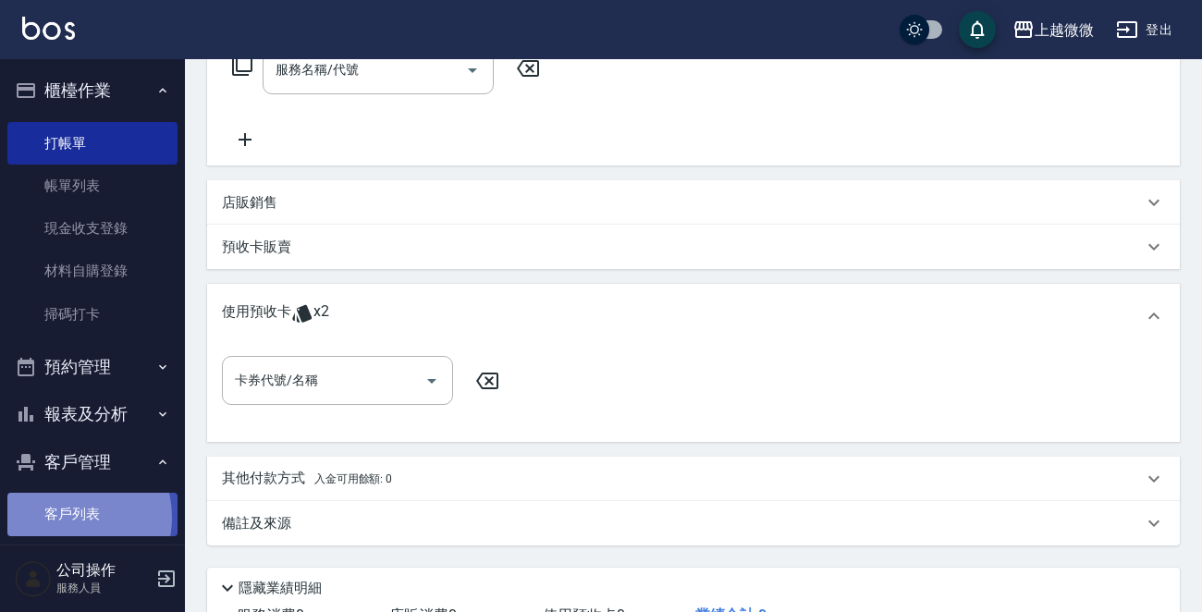
scroll to position [0, 0]
click at [70, 517] on link "客戶列表" at bounding box center [92, 514] width 170 height 43
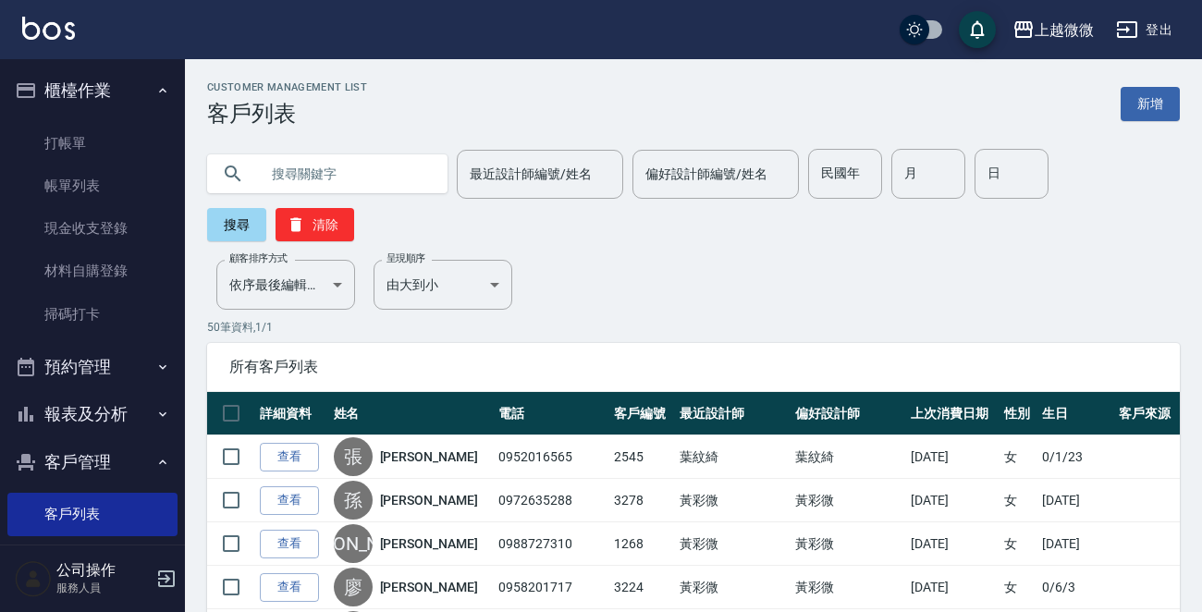
click at [298, 178] on input "text" at bounding box center [346, 174] width 174 height 50
type input "千"
type input "倩"
click at [212, 226] on button "搜尋" at bounding box center [236, 224] width 59 height 33
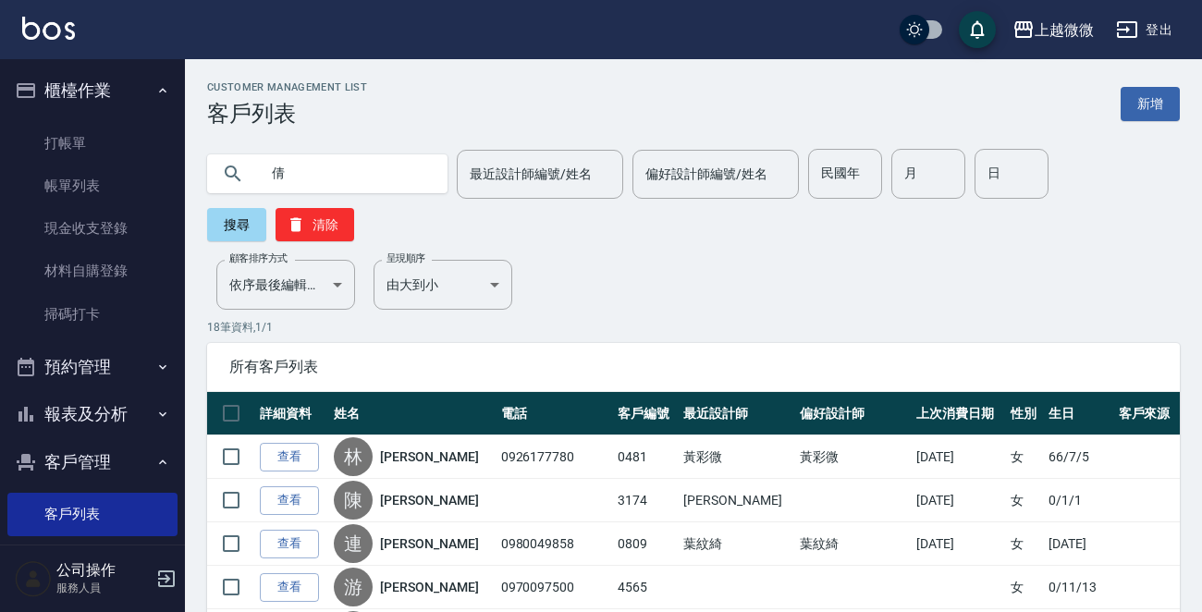
click at [290, 185] on input "倩" at bounding box center [346, 174] width 174 height 50
click at [215, 222] on button "搜尋" at bounding box center [236, 224] width 59 height 33
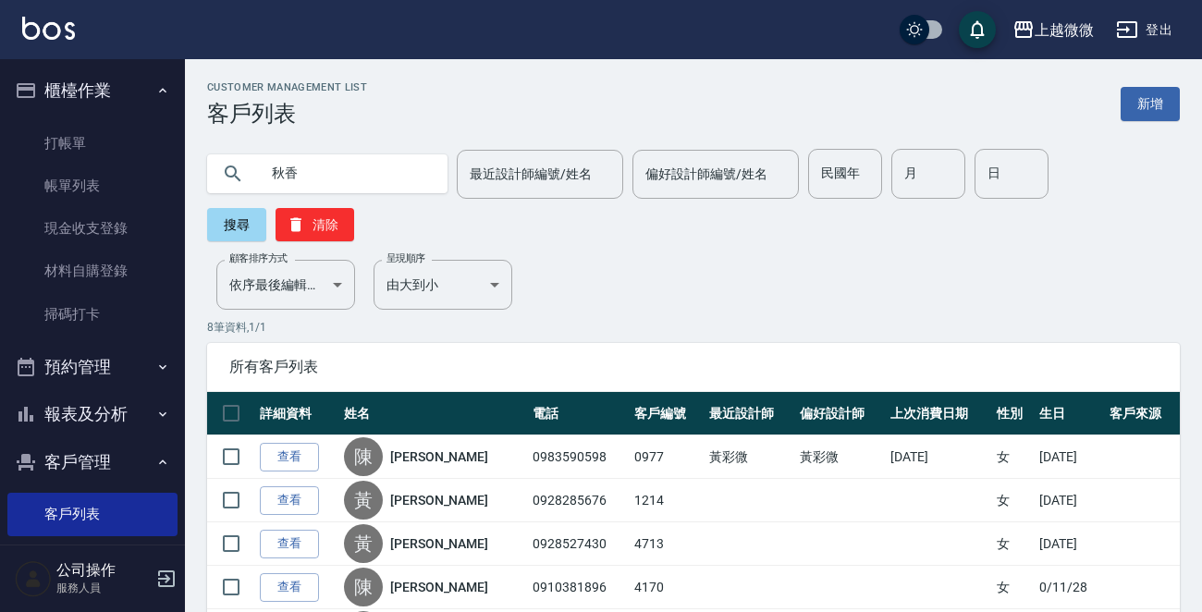
click at [298, 187] on input "秋香" at bounding box center [346, 174] width 174 height 50
type input "秋"
type input "[PERSON_NAME]"
click at [251, 222] on button "搜尋" at bounding box center [236, 224] width 59 height 33
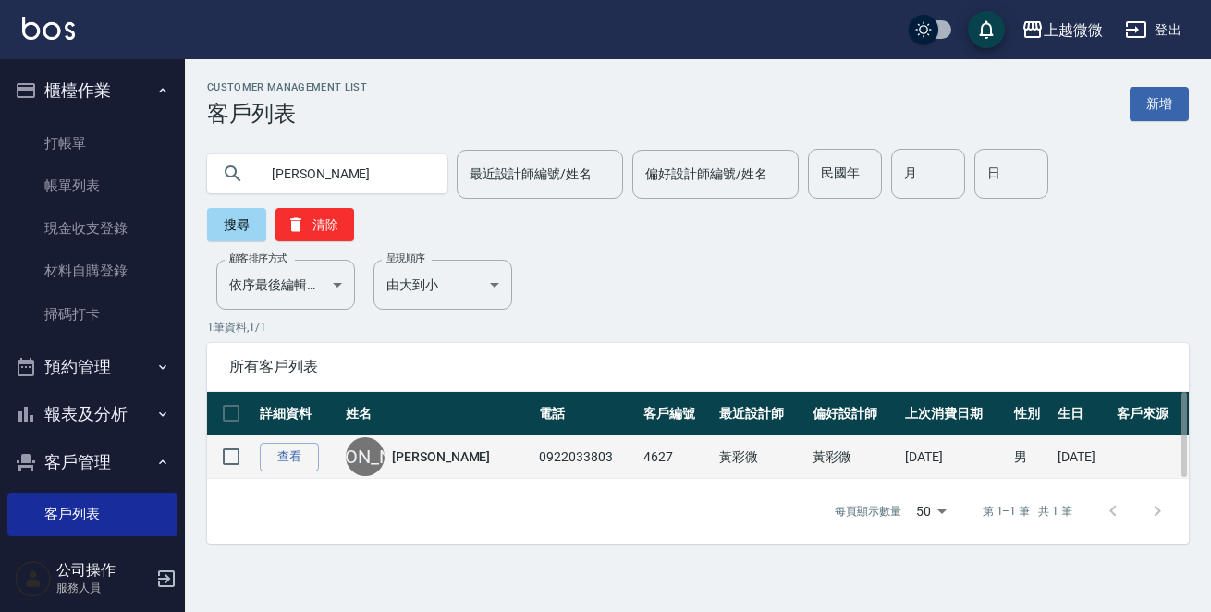
click at [207, 208] on button "搜尋" at bounding box center [236, 224] width 59 height 33
